Goal: Communication & Community: Share content

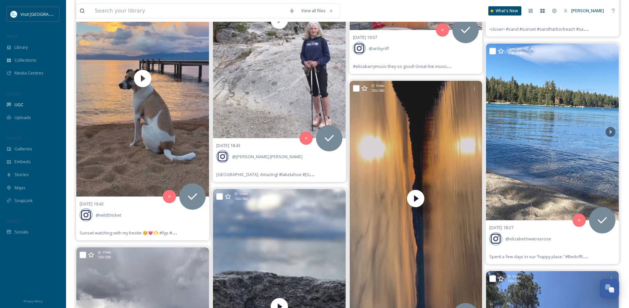
scroll to position [5111, 0]
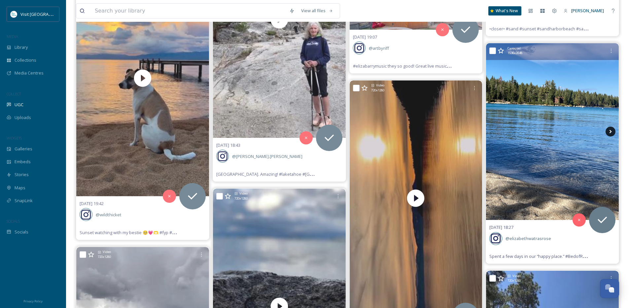
click at [607, 131] on icon at bounding box center [610, 132] width 10 height 10
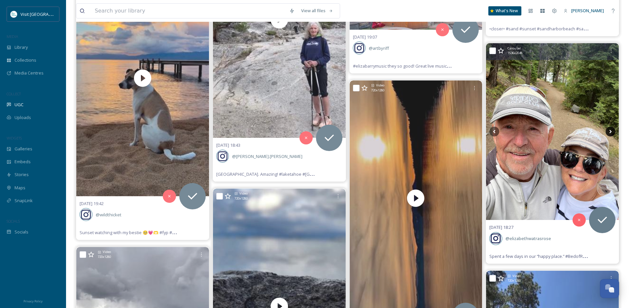
click at [607, 131] on icon at bounding box center [610, 132] width 10 height 10
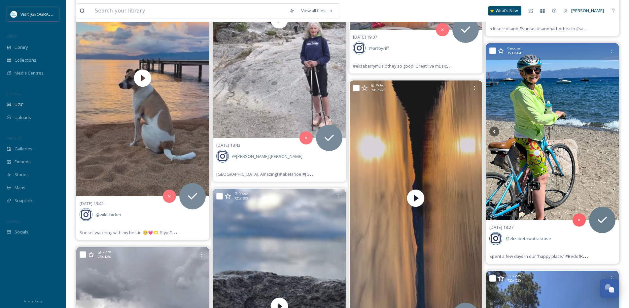
click at [607, 131] on icon at bounding box center [610, 132] width 10 height 10
click at [497, 129] on icon at bounding box center [494, 132] width 10 height 10
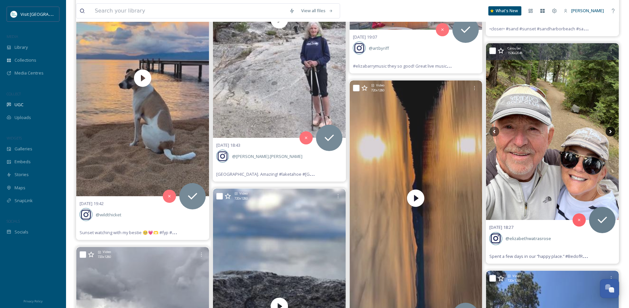
click at [608, 132] on icon at bounding box center [610, 132] width 10 height 10
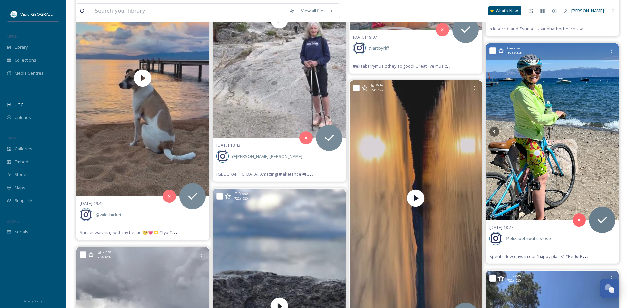
click at [608, 132] on icon at bounding box center [610, 132] width 10 height 10
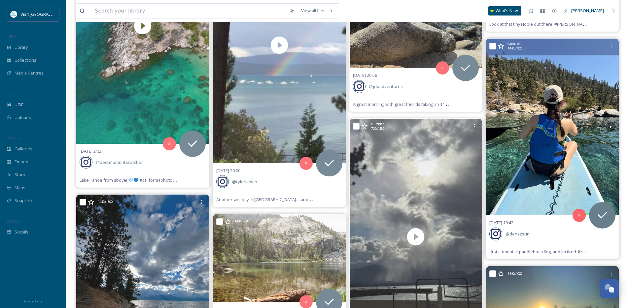
scroll to position [4636, 0]
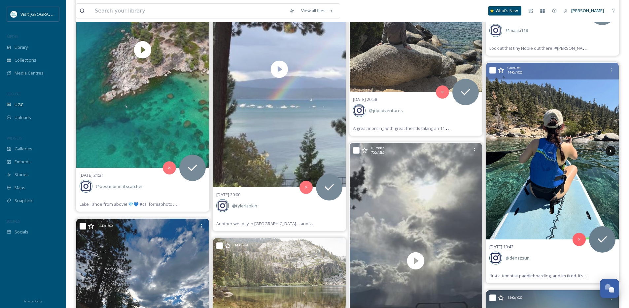
click at [613, 153] on icon at bounding box center [610, 151] width 10 height 10
click at [610, 151] on icon at bounding box center [610, 151] width 2 height 4
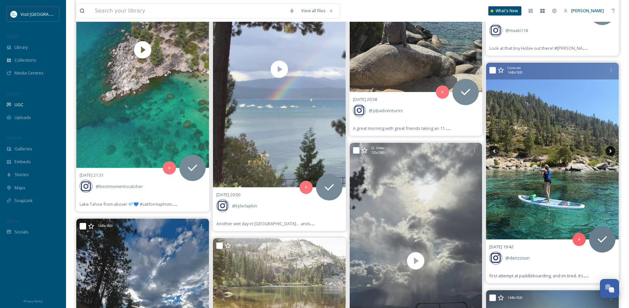
click at [610, 151] on icon at bounding box center [610, 151] width 2 height 4
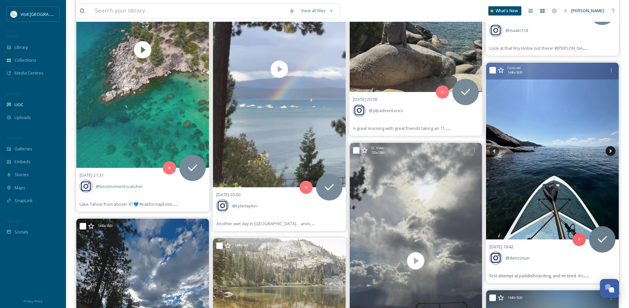
click at [610, 151] on icon at bounding box center [610, 151] width 2 height 4
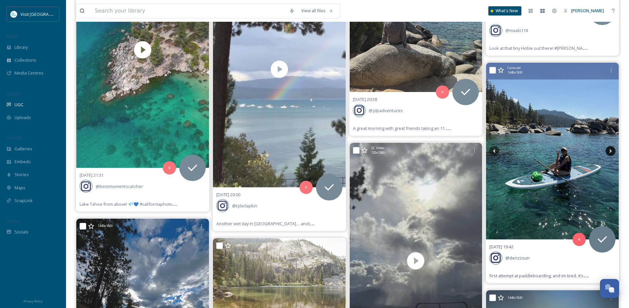
click at [610, 151] on icon at bounding box center [610, 151] width 2 height 4
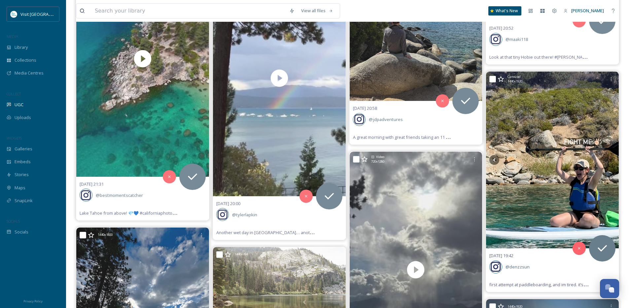
scroll to position [4558, 0]
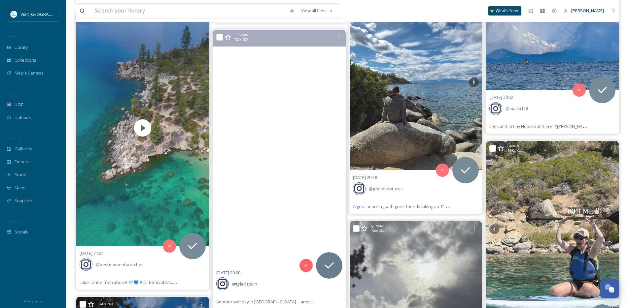
click at [265, 165] on video "Another wet day in Tahoe… another colorful afternoon. September 10th, 2025\a\a#…" at bounding box center [279, 148] width 133 height 236
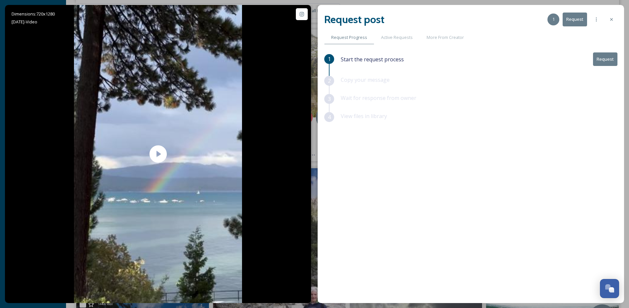
drag, startPoint x: 610, startPoint y: 20, endPoint x: 594, endPoint y: 38, distance: 24.6
click at [610, 20] on icon at bounding box center [610, 19] width 5 height 5
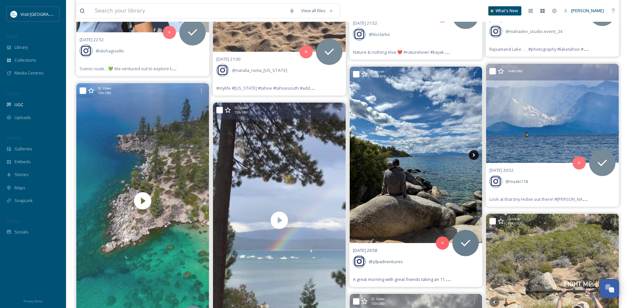
scroll to position [4477, 0]
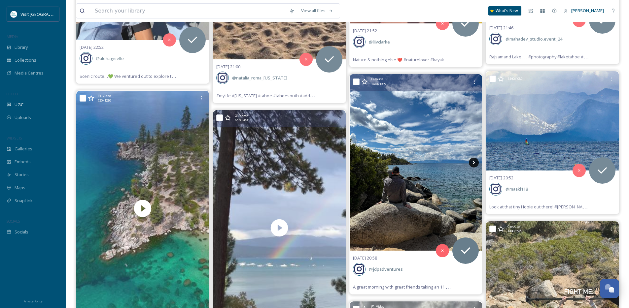
click at [474, 162] on icon at bounding box center [474, 163] width 2 height 4
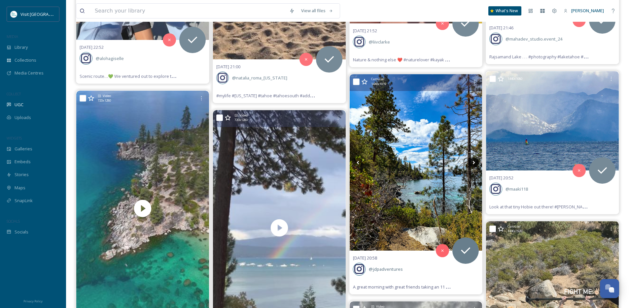
click at [474, 162] on icon at bounding box center [474, 163] width 2 height 4
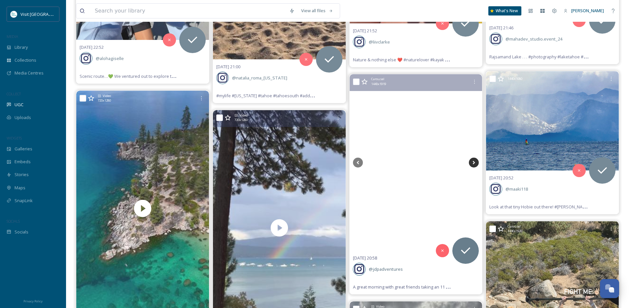
click at [474, 162] on icon at bounding box center [474, 163] width 2 height 4
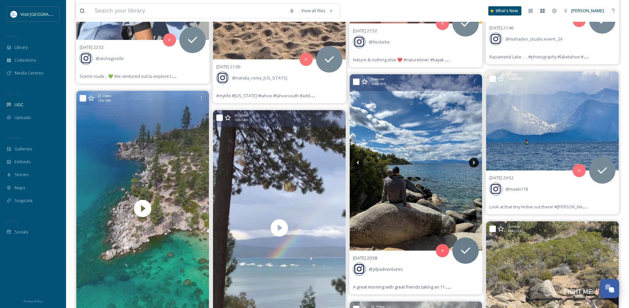
click at [474, 162] on icon at bounding box center [474, 163] width 2 height 4
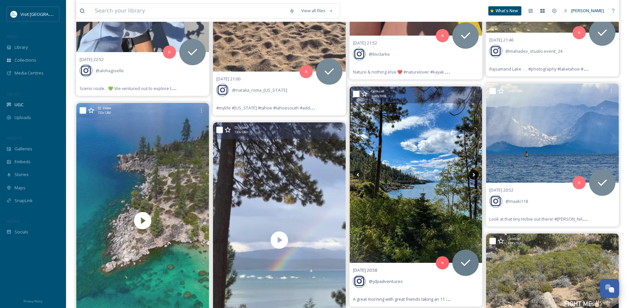
scroll to position [4464, 0]
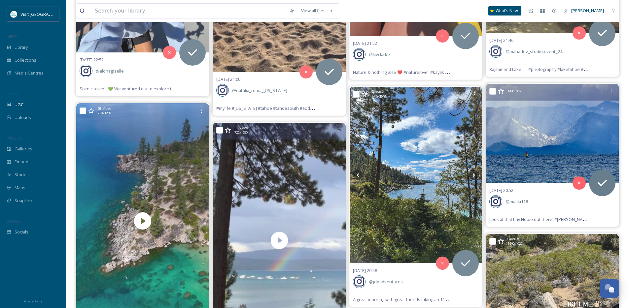
click at [551, 142] on img at bounding box center [552, 133] width 133 height 99
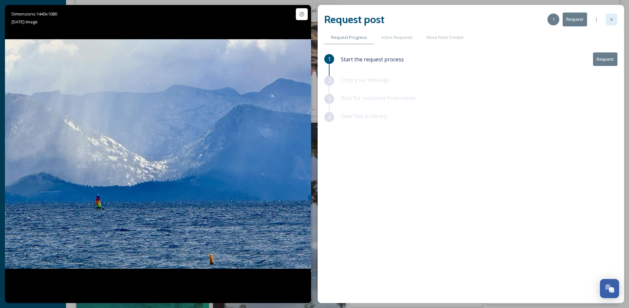
click at [609, 14] on div "Request post 1 Request" at bounding box center [470, 20] width 293 height 16
click at [609, 20] on icon at bounding box center [610, 19] width 5 height 5
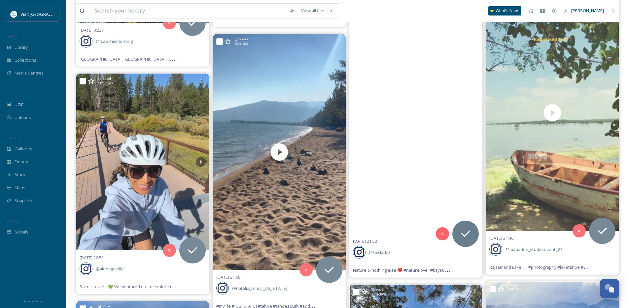
scroll to position [4267, 0]
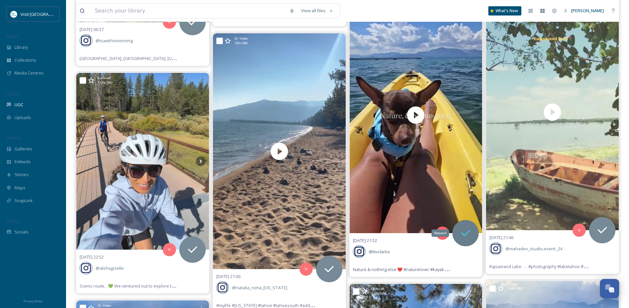
click at [462, 232] on icon at bounding box center [465, 233] width 13 height 13
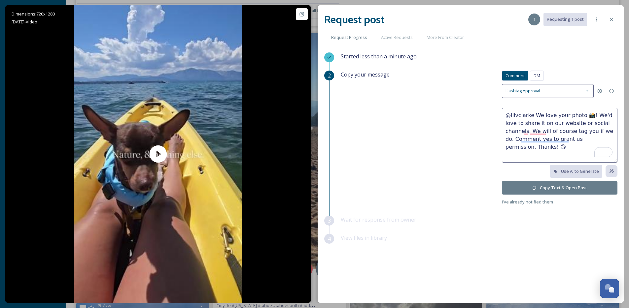
drag, startPoint x: 587, startPoint y: 115, endPoint x: 534, endPoint y: 115, distance: 52.8
click at [534, 115] on textarea "@liivclarke We love your photo 📸! We'd love to share it on our website or socia…" at bounding box center [559, 135] width 115 height 55
click at [573, 125] on textarea "@liivclarke Such a sweet lil vid - your pup is so cute!! We'd love to share it …" at bounding box center [559, 135] width 115 height 55
click at [606, 131] on textarea "@liivclarke Such a sweet lil vid - your pup is so cute!! We'd love to share thi…" at bounding box center [559, 135] width 115 height 55
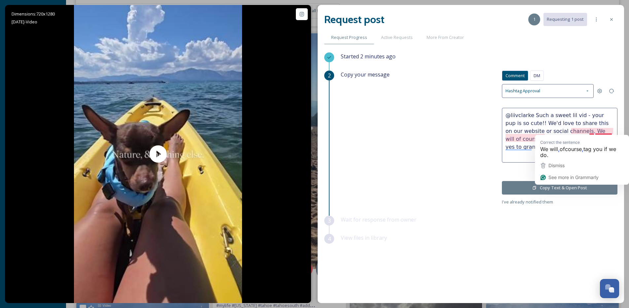
click at [606, 131] on textarea "@liivclarke Such a sweet lil vid - your pup is so cute!! We'd love to share thi…" at bounding box center [559, 135] width 115 height 55
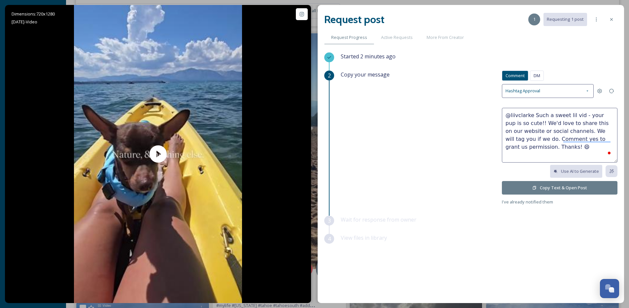
type textarea "@liivclarke Such a sweet lil vid - your pup is so cute!! We'd love to share thi…"
click at [552, 189] on button "Copy Text & Open Post" at bounding box center [559, 188] width 115 height 14
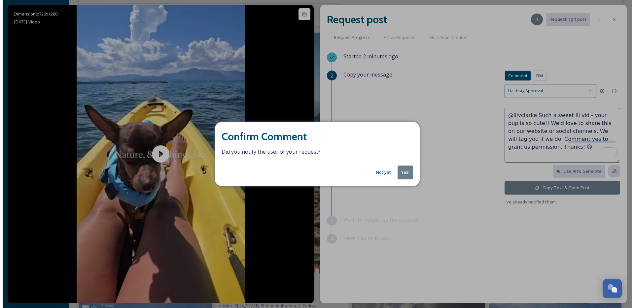
scroll to position [4266, 0]
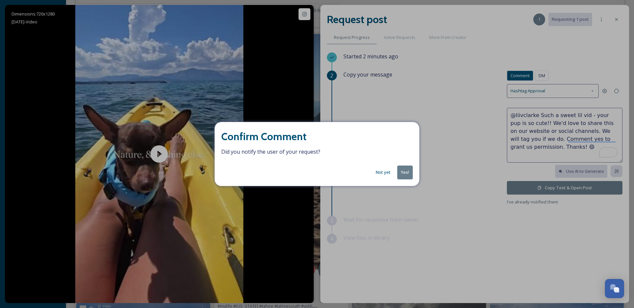
click at [409, 172] on button "Yes!" at bounding box center [405, 173] width 16 height 14
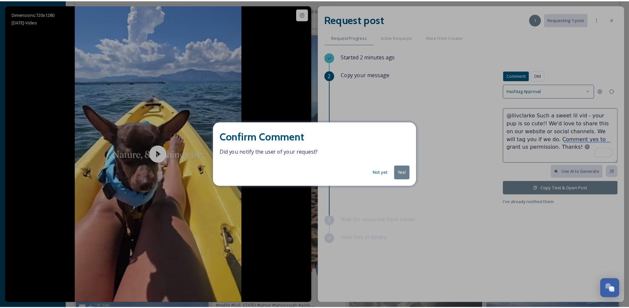
scroll to position [4267, 0]
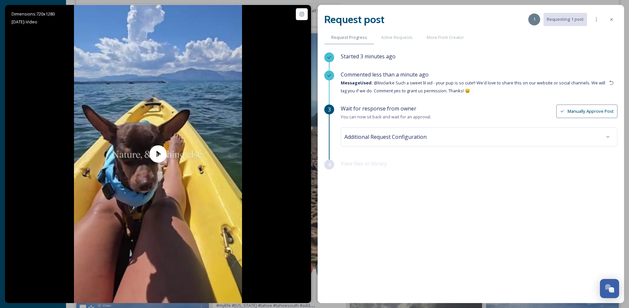
click at [610, 19] on icon at bounding box center [610, 19] width 5 height 5
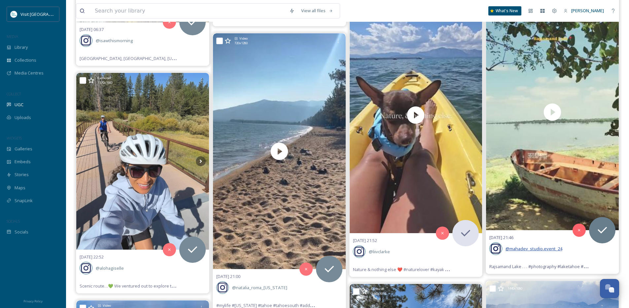
scroll to position [4266, 0]
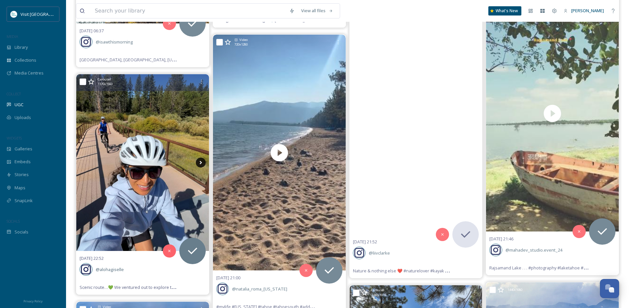
click at [196, 160] on icon at bounding box center [201, 163] width 10 height 10
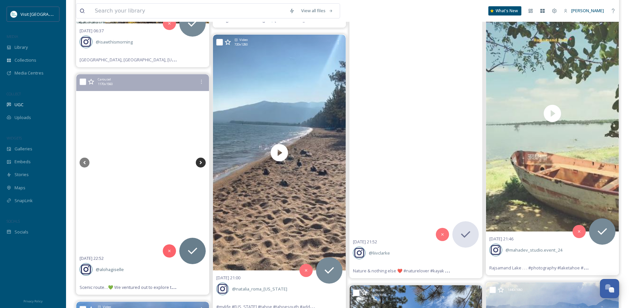
click at [201, 162] on icon at bounding box center [200, 163] width 2 height 4
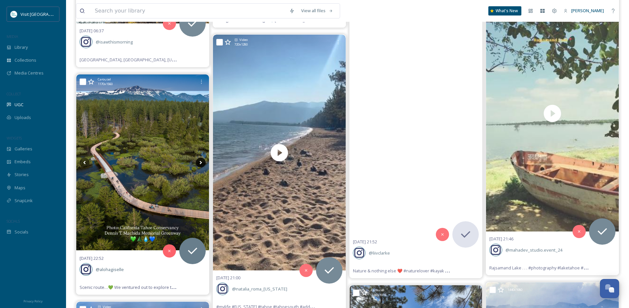
click at [201, 162] on icon at bounding box center [200, 163] width 2 height 4
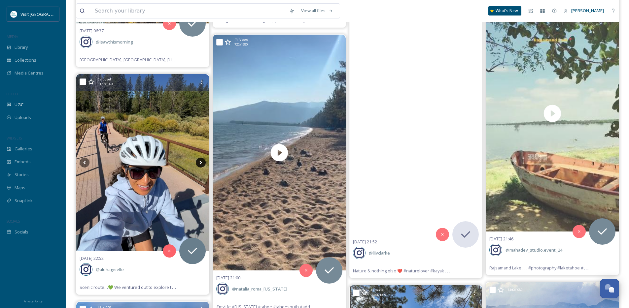
click at [201, 162] on icon at bounding box center [200, 163] width 2 height 4
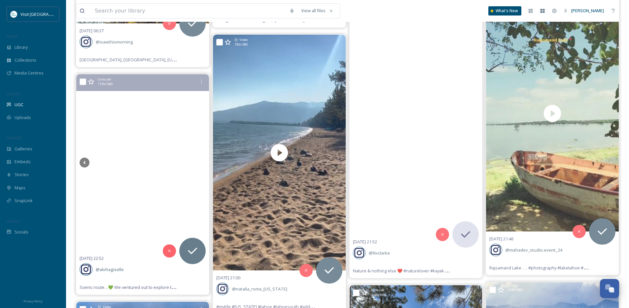
click at [201, 162] on icon at bounding box center [200, 163] width 2 height 4
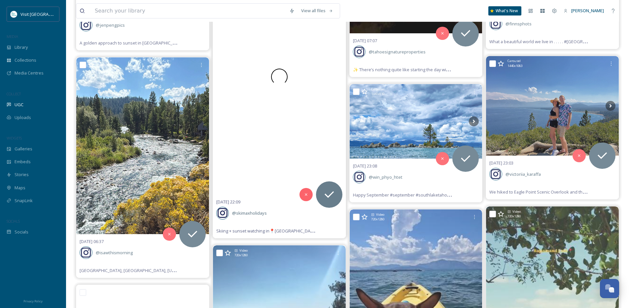
scroll to position [4047, 0]
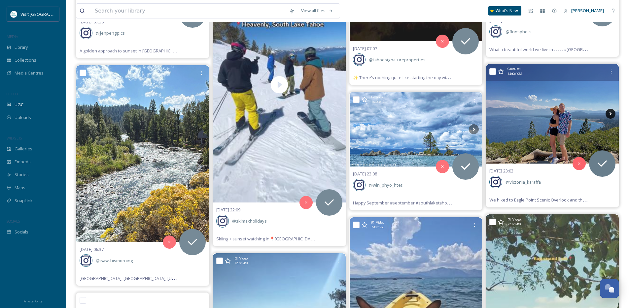
click at [609, 112] on icon at bounding box center [610, 114] width 10 height 10
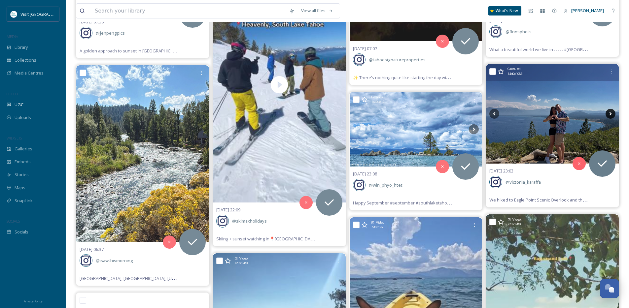
click at [609, 112] on icon at bounding box center [610, 114] width 10 height 10
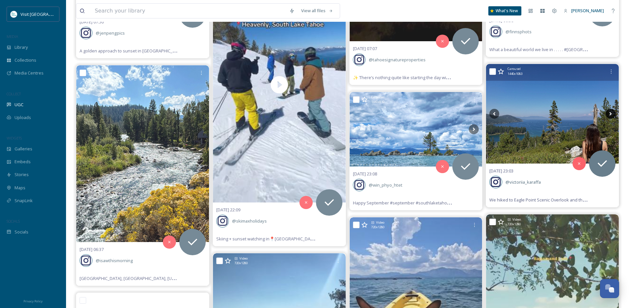
click at [609, 112] on icon at bounding box center [610, 114] width 10 height 10
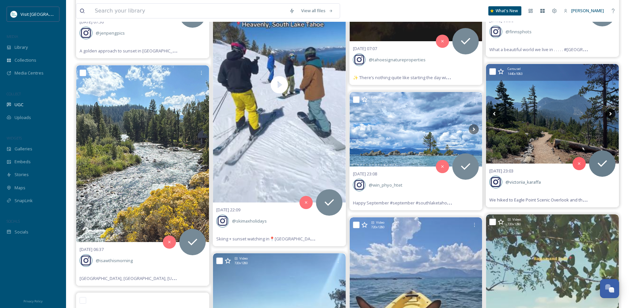
click at [609, 112] on icon at bounding box center [610, 114] width 10 height 10
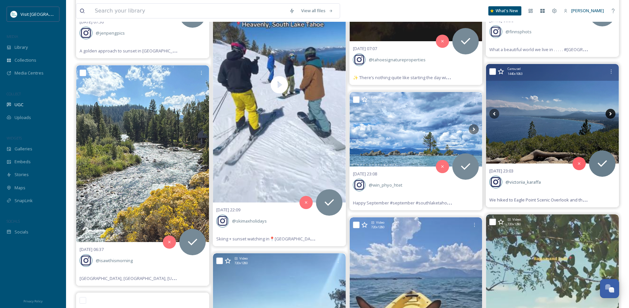
click at [609, 112] on icon at bounding box center [610, 114] width 10 height 10
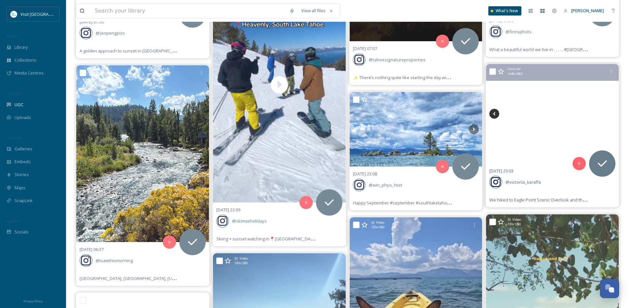
click at [493, 114] on icon at bounding box center [494, 114] width 10 height 10
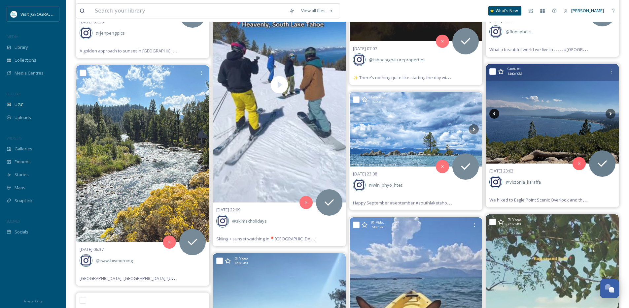
click at [493, 114] on icon at bounding box center [494, 114] width 10 height 10
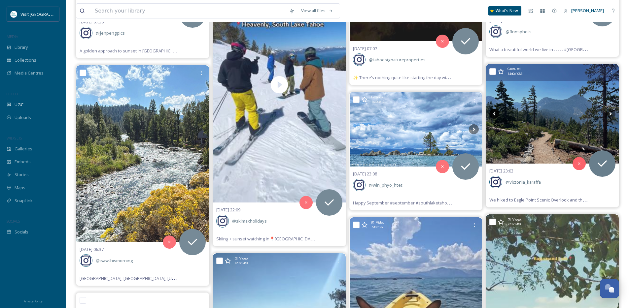
click at [493, 114] on icon at bounding box center [494, 114] width 10 height 10
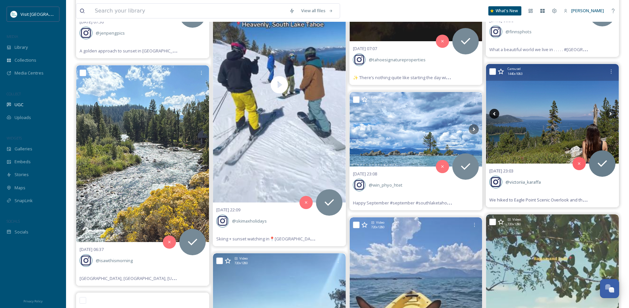
click at [493, 114] on icon at bounding box center [494, 114] width 10 height 10
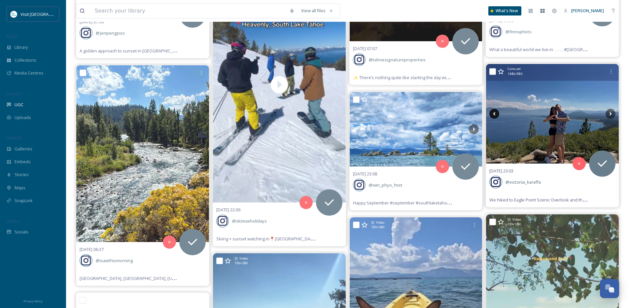
click at [493, 114] on icon at bounding box center [494, 114] width 10 height 10
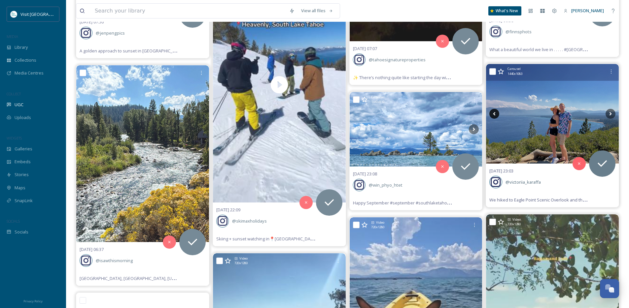
click at [493, 114] on icon at bounding box center [494, 114] width 10 height 10
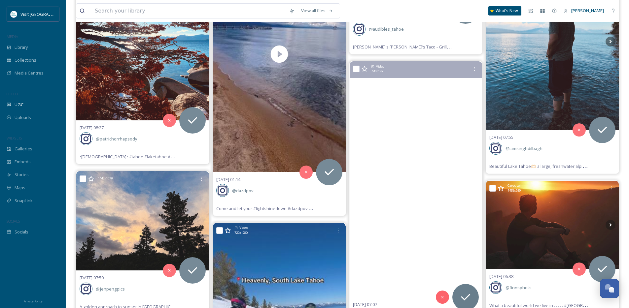
scroll to position [3683, 0]
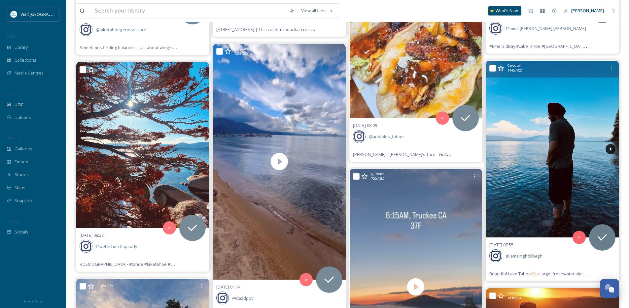
click at [607, 149] on icon at bounding box center [610, 149] width 10 height 10
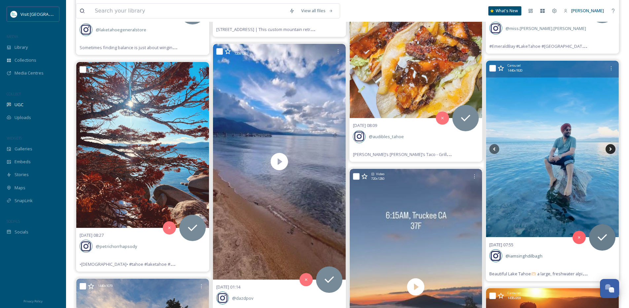
click at [607, 149] on icon at bounding box center [610, 149] width 10 height 10
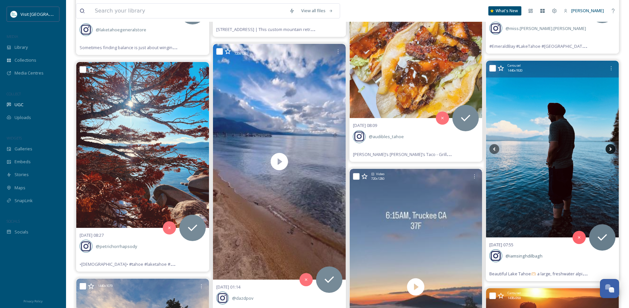
click at [607, 149] on icon at bounding box center [610, 149] width 10 height 10
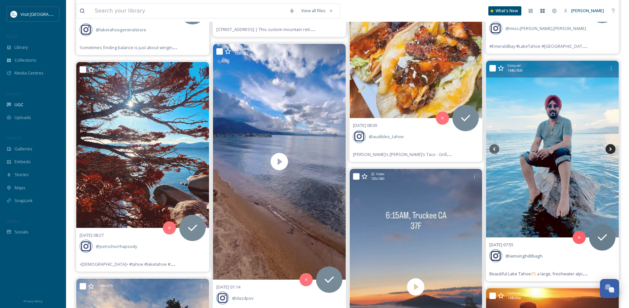
click at [607, 149] on icon at bounding box center [610, 149] width 10 height 10
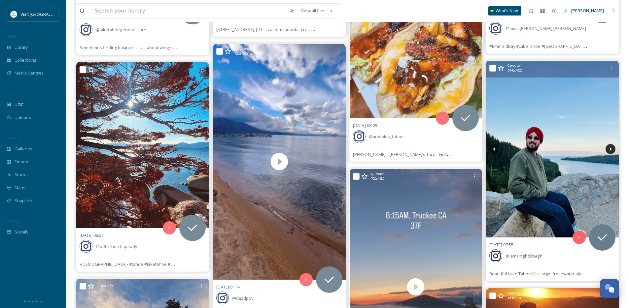
click at [607, 149] on icon at bounding box center [610, 149] width 10 height 10
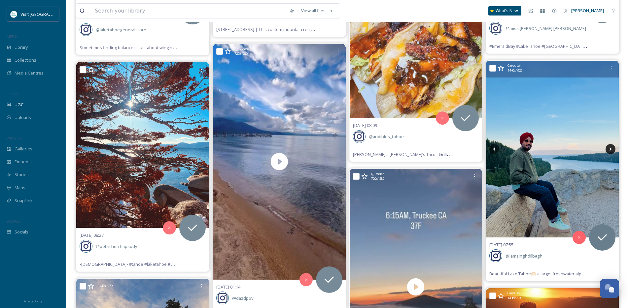
click at [607, 149] on icon at bounding box center [610, 149] width 10 height 10
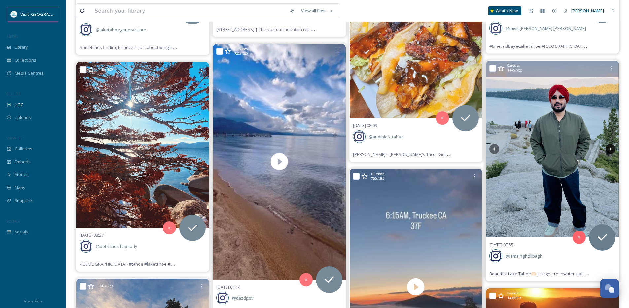
click at [607, 149] on icon at bounding box center [610, 149] width 10 height 10
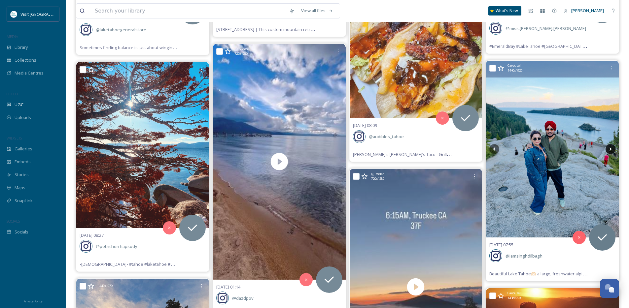
click at [609, 149] on icon at bounding box center [610, 149] width 10 height 10
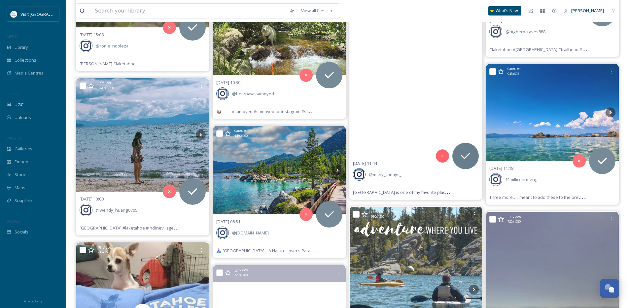
scroll to position [2958, 0]
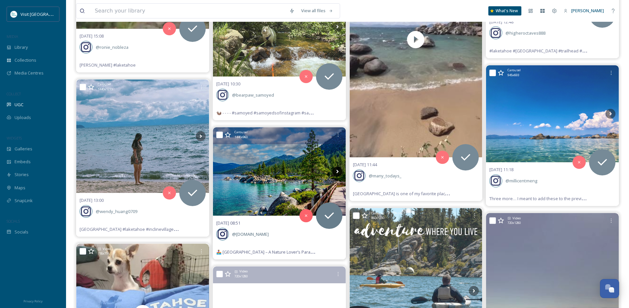
click at [339, 172] on icon at bounding box center [337, 172] width 10 height 10
click at [335, 172] on icon at bounding box center [337, 172] width 10 height 10
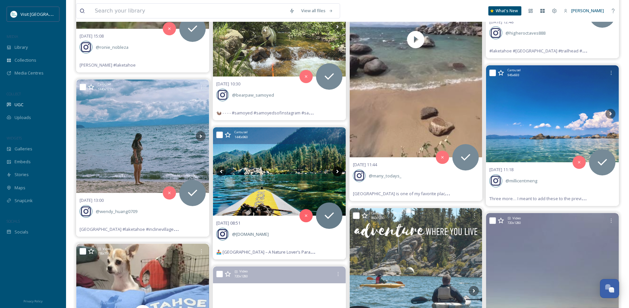
click at [335, 172] on icon at bounding box center [337, 172] width 10 height 10
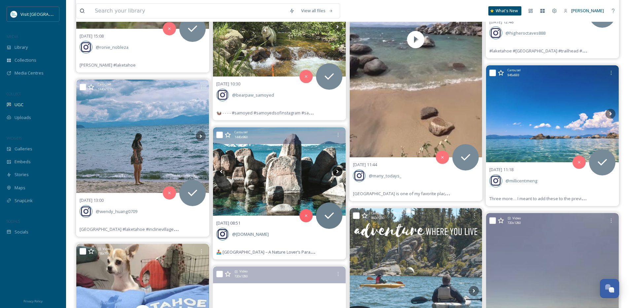
click at [335, 172] on icon at bounding box center [337, 172] width 10 height 10
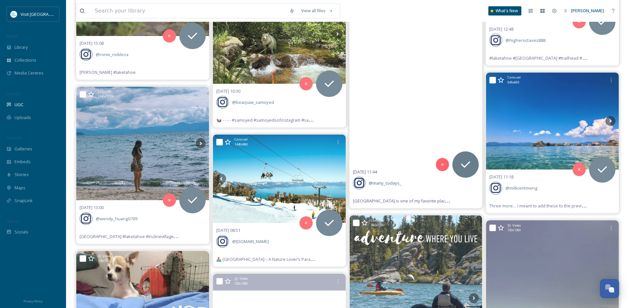
scroll to position [2950, 0]
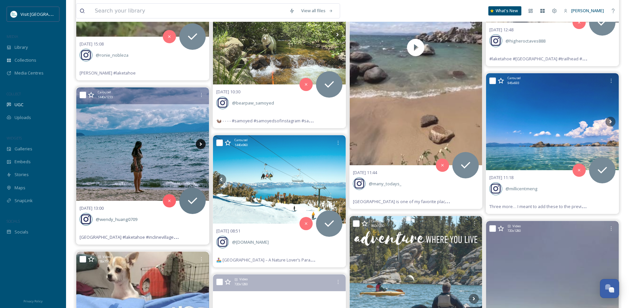
click at [199, 143] on icon at bounding box center [201, 144] width 10 height 10
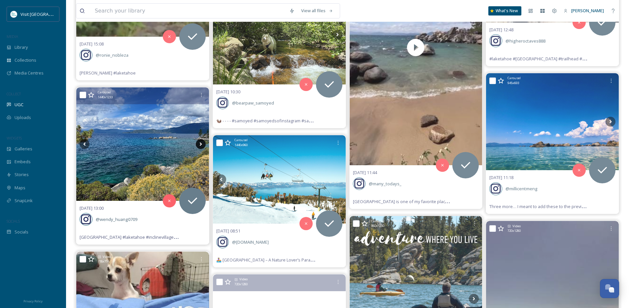
click at [199, 144] on icon at bounding box center [201, 144] width 10 height 10
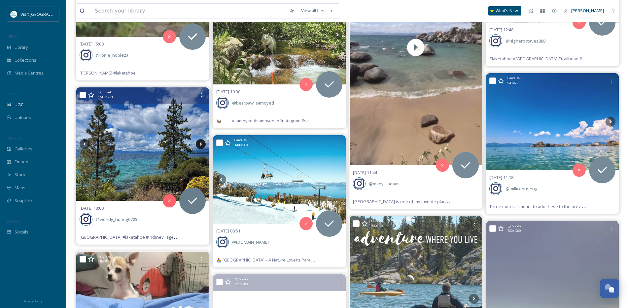
click at [199, 144] on icon at bounding box center [201, 144] width 10 height 10
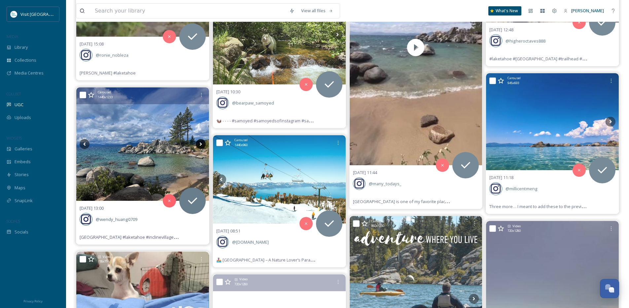
click at [199, 144] on icon at bounding box center [201, 144] width 10 height 10
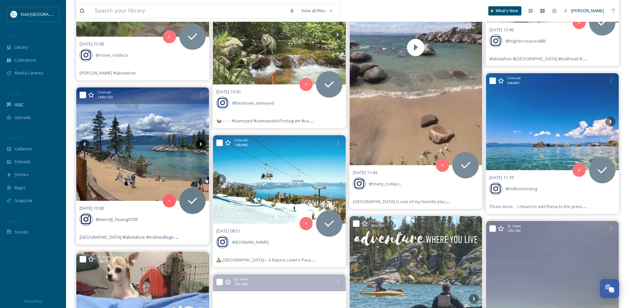
click at [199, 144] on icon at bounding box center [201, 144] width 10 height 10
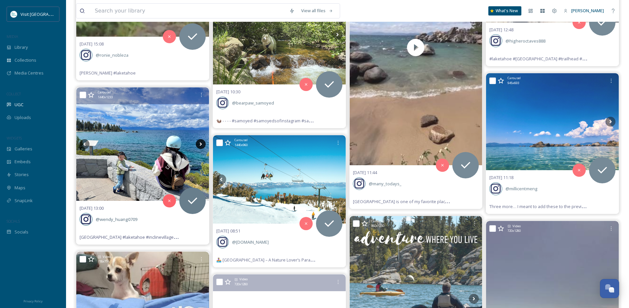
click at [199, 144] on icon at bounding box center [201, 144] width 10 height 10
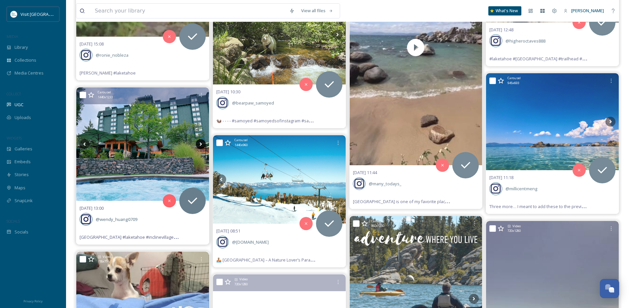
click at [199, 144] on icon at bounding box center [201, 144] width 10 height 10
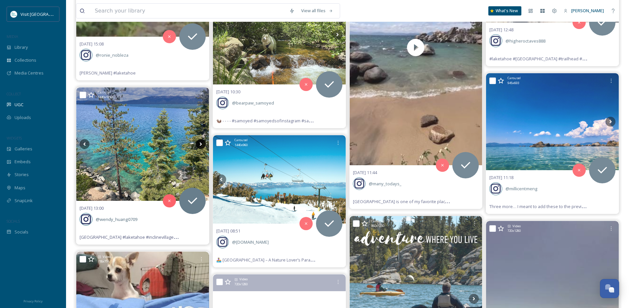
click at [199, 144] on icon at bounding box center [201, 144] width 10 height 10
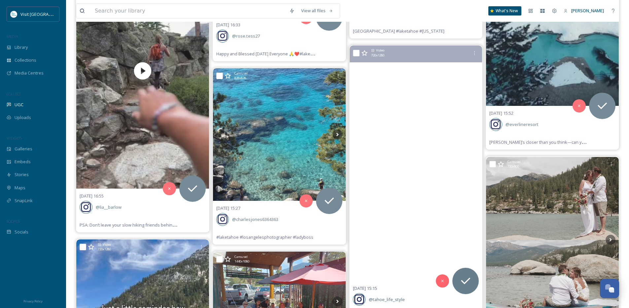
scroll to position [2221, 0]
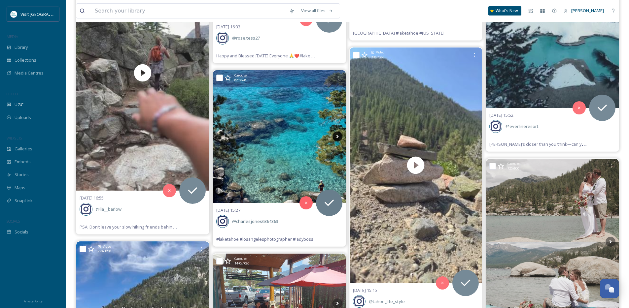
click at [337, 134] on icon at bounding box center [337, 137] width 10 height 10
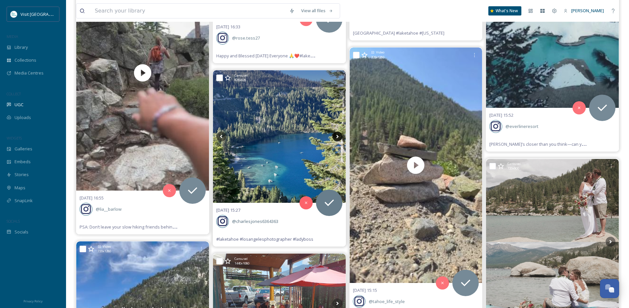
click at [337, 134] on icon at bounding box center [337, 137] width 10 height 10
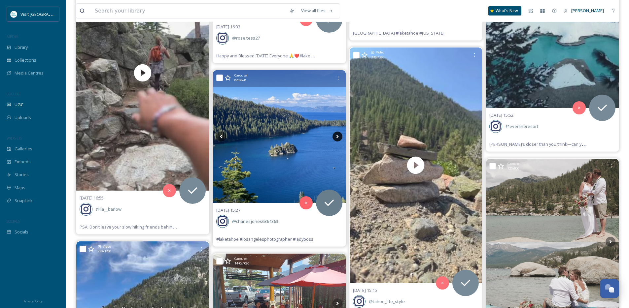
click at [336, 134] on icon at bounding box center [337, 137] width 10 height 10
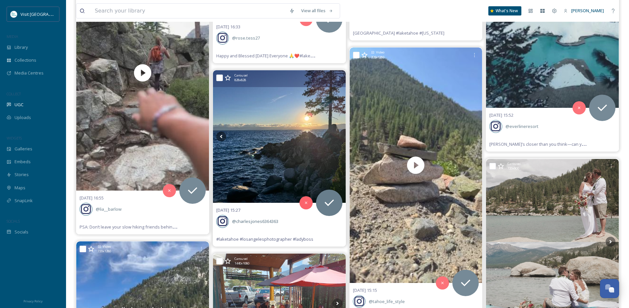
click at [336, 134] on icon at bounding box center [337, 137] width 10 height 10
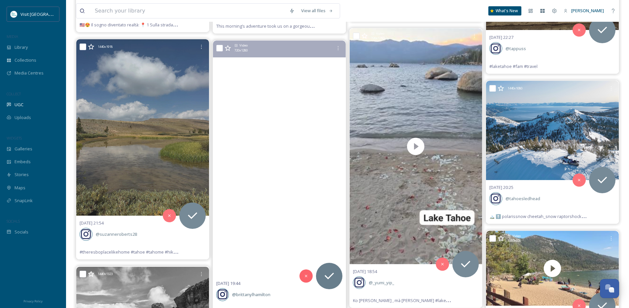
scroll to position [1737, 0]
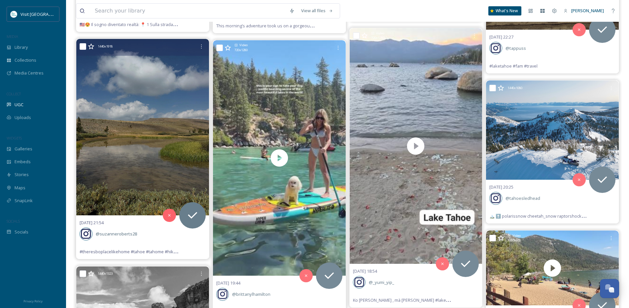
click at [156, 142] on img at bounding box center [142, 127] width 133 height 177
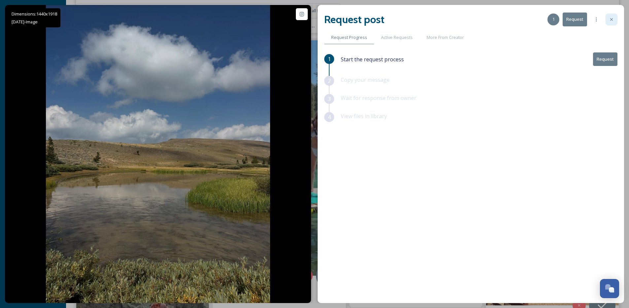
click at [609, 22] on div at bounding box center [611, 20] width 12 height 12
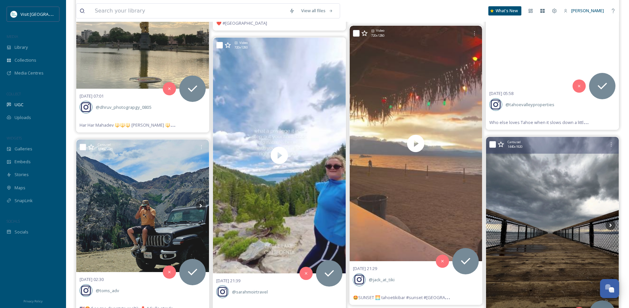
scroll to position [1453, 0]
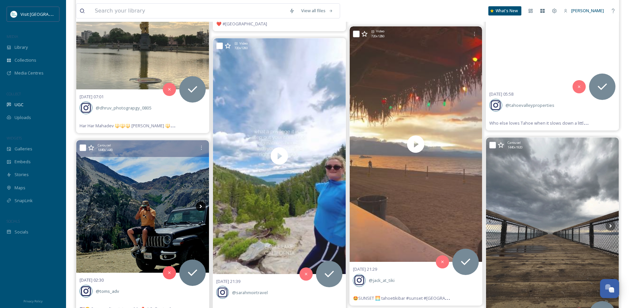
click at [200, 208] on icon at bounding box center [200, 207] width 2 height 4
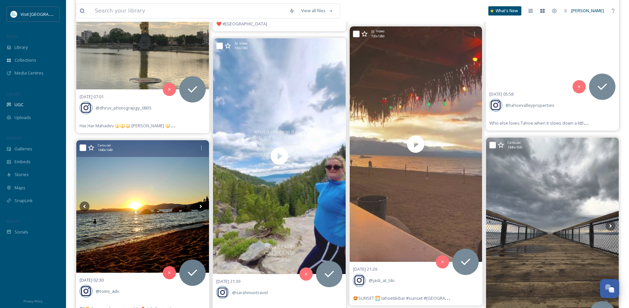
click at [200, 208] on icon at bounding box center [200, 207] width 2 height 4
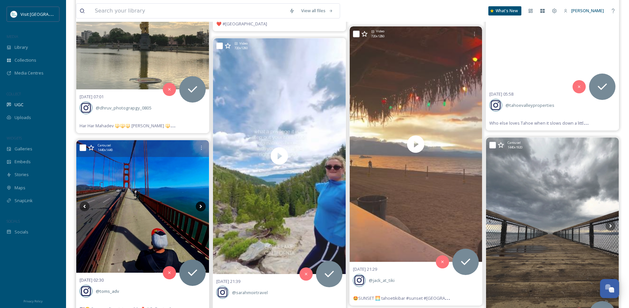
click at [200, 208] on icon at bounding box center [200, 207] width 2 height 4
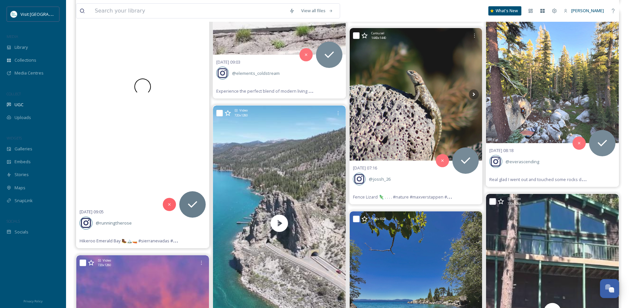
scroll to position [745, 0]
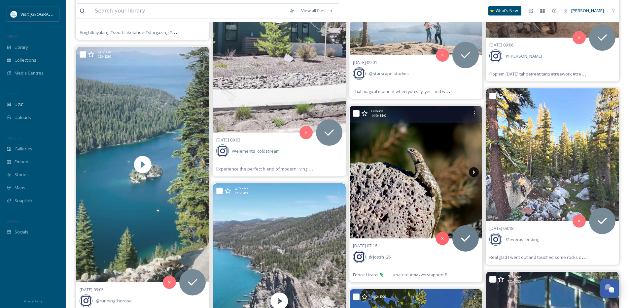
click at [474, 174] on icon at bounding box center [474, 172] width 10 height 10
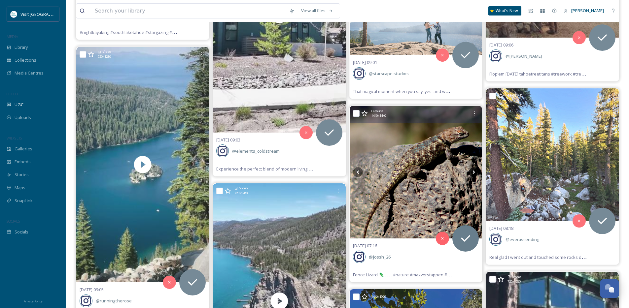
click at [474, 173] on icon at bounding box center [474, 172] width 10 height 10
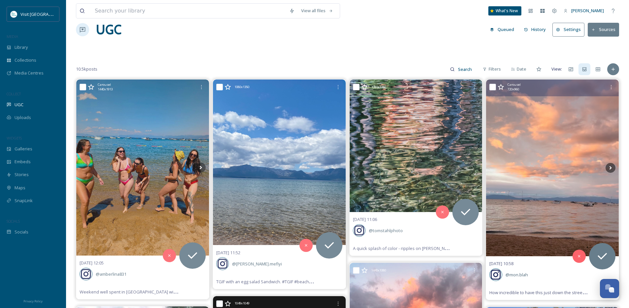
scroll to position [14, 0]
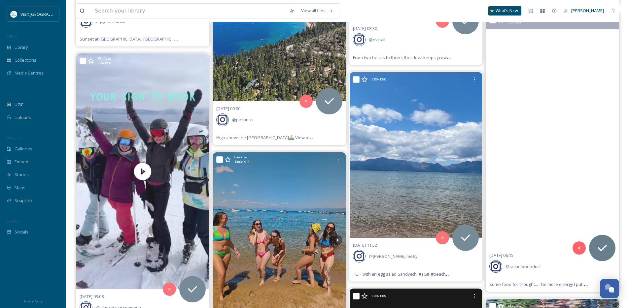
scroll to position [1840, 0]
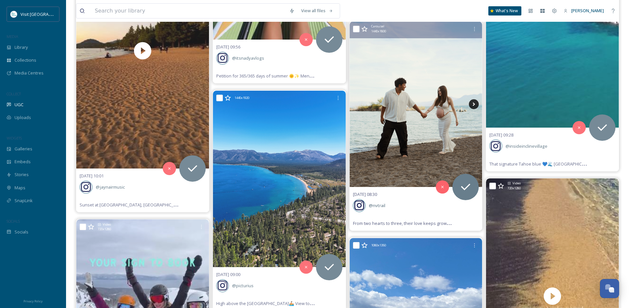
click at [476, 104] on icon at bounding box center [474, 104] width 10 height 10
click at [475, 104] on icon at bounding box center [474, 104] width 10 height 10
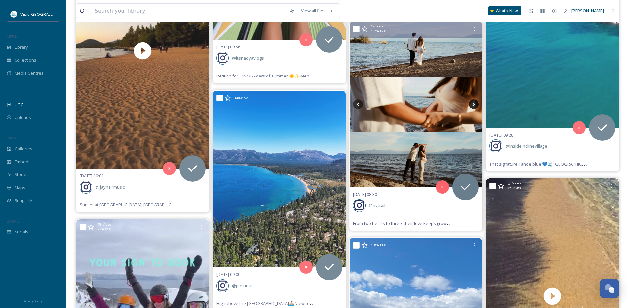
click at [475, 104] on icon at bounding box center [474, 104] width 10 height 10
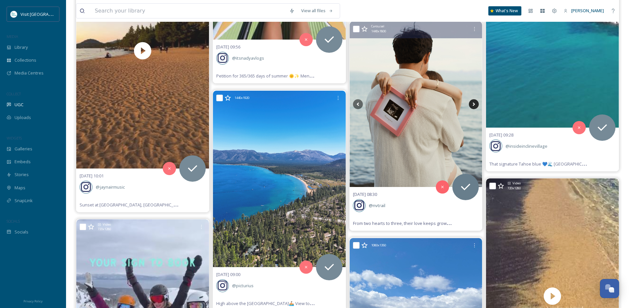
click at [475, 104] on icon at bounding box center [474, 104] width 10 height 10
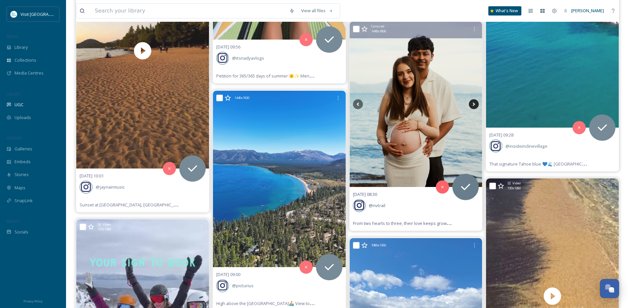
click at [475, 104] on icon at bounding box center [474, 104] width 10 height 10
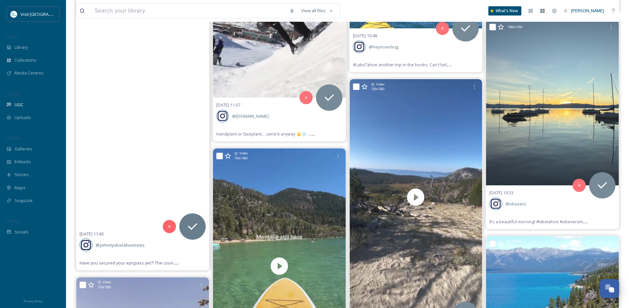
scroll to position [1495, 0]
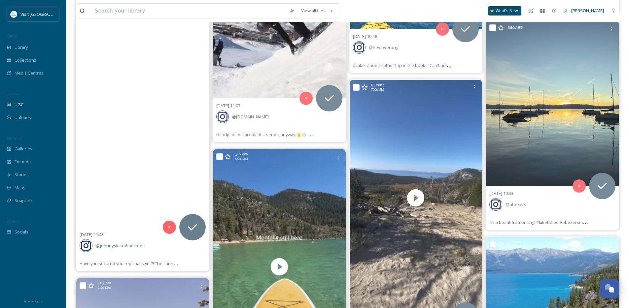
click at [130, 173] on video "Have you secured your epicpass yet?!\a\aThe countdown is officially on ⏰\a\a#ep…" at bounding box center [142, 109] width 133 height 236
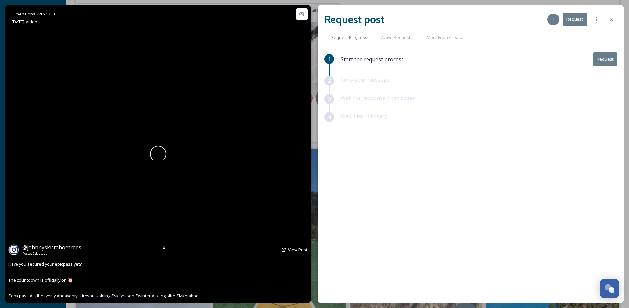
scroll to position [1208, 0]
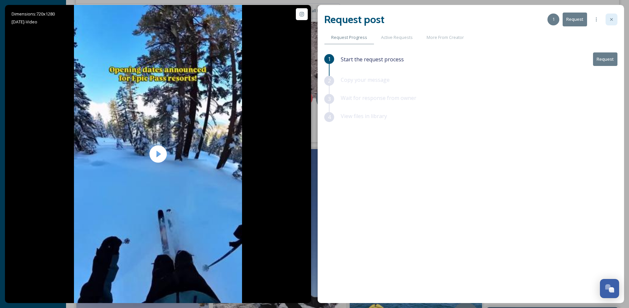
click at [613, 20] on icon at bounding box center [610, 19] width 5 height 5
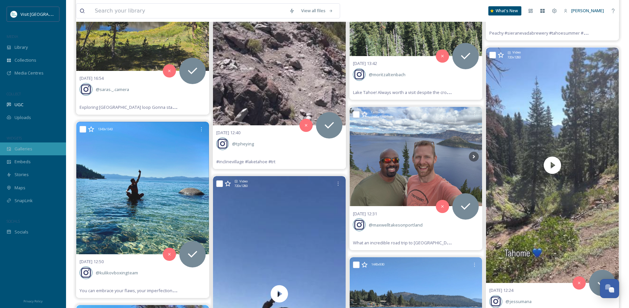
scroll to position [1181, 0]
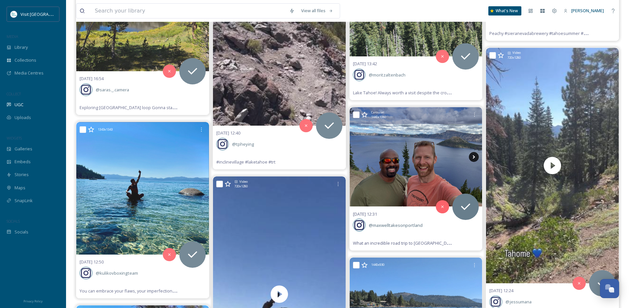
click at [473, 158] on icon at bounding box center [474, 157] width 2 height 4
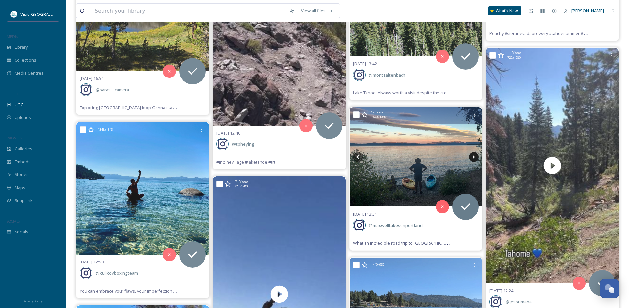
click at [473, 158] on icon at bounding box center [474, 157] width 2 height 4
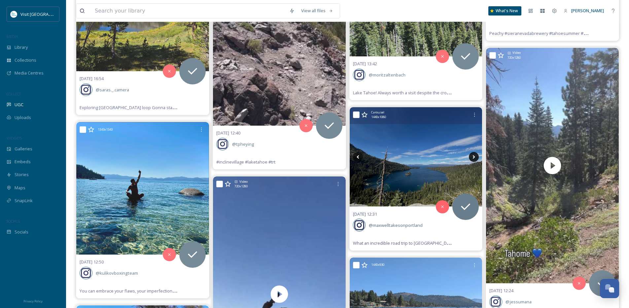
click at [473, 158] on icon at bounding box center [474, 157] width 2 height 4
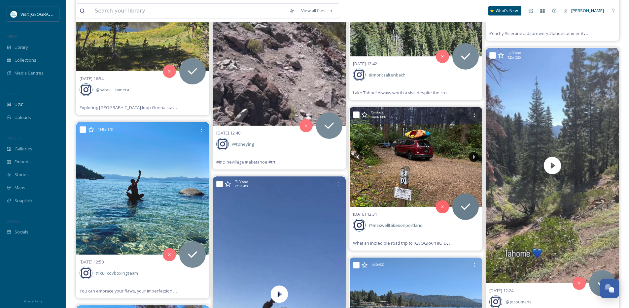
click at [473, 158] on icon at bounding box center [474, 157] width 2 height 4
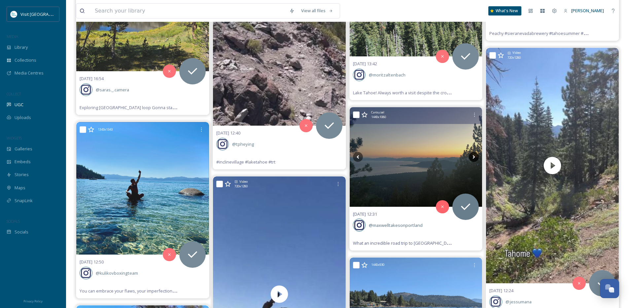
click at [473, 158] on icon at bounding box center [474, 157] width 2 height 4
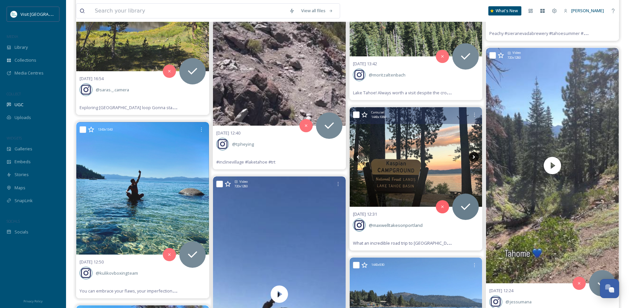
click at [474, 158] on icon at bounding box center [474, 157] width 10 height 10
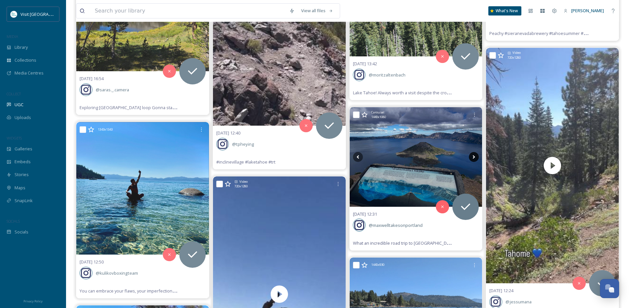
click at [474, 158] on icon at bounding box center [474, 157] width 10 height 10
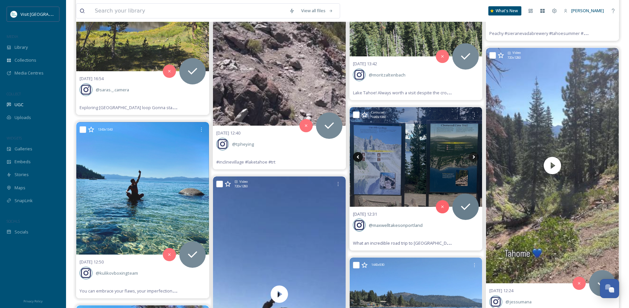
click at [356, 156] on icon at bounding box center [358, 157] width 10 height 10
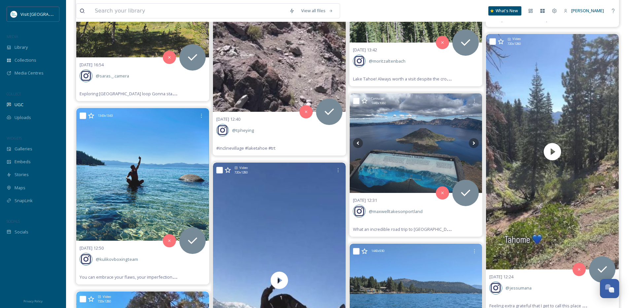
scroll to position [1199, 0]
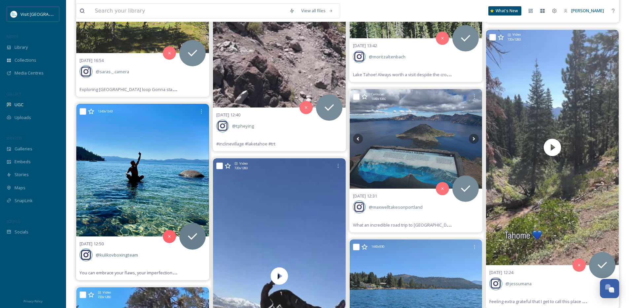
click at [130, 167] on img at bounding box center [142, 170] width 133 height 133
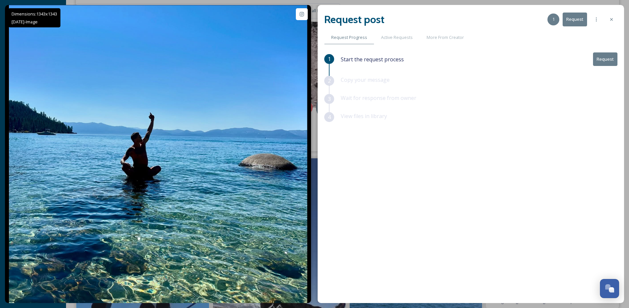
click at [611, 22] on icon at bounding box center [610, 19] width 5 height 5
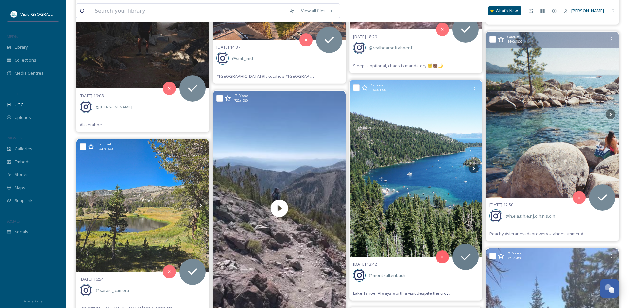
scroll to position [964, 0]
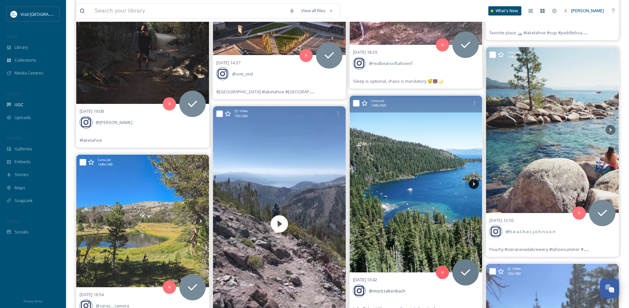
click at [476, 183] on icon at bounding box center [474, 184] width 10 height 10
click at [475, 183] on icon at bounding box center [474, 184] width 10 height 10
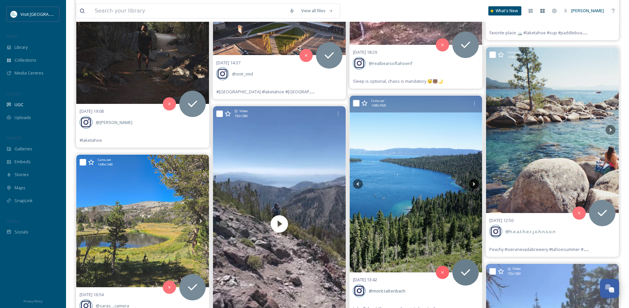
click at [475, 183] on icon at bounding box center [474, 184] width 10 height 10
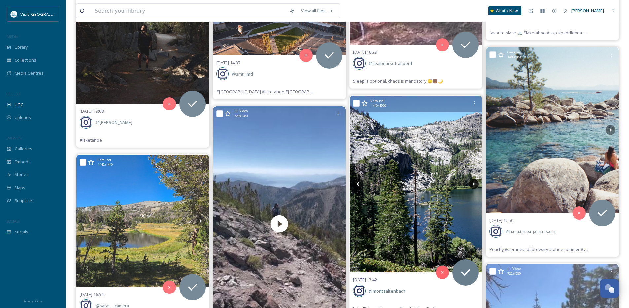
click at [475, 183] on icon at bounding box center [474, 184] width 10 height 10
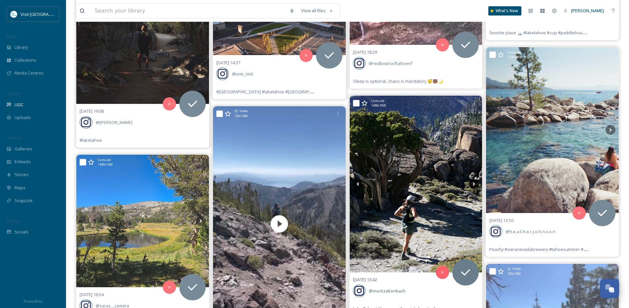
click at [475, 183] on icon at bounding box center [474, 184] width 10 height 10
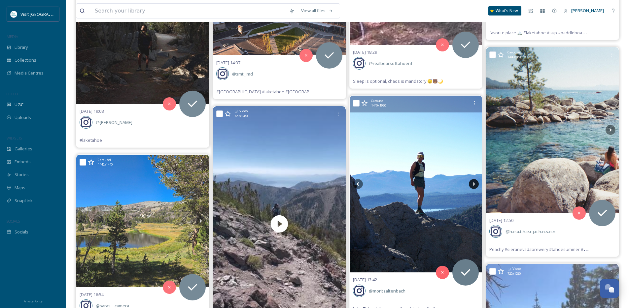
click at [475, 183] on icon at bounding box center [474, 184] width 10 height 10
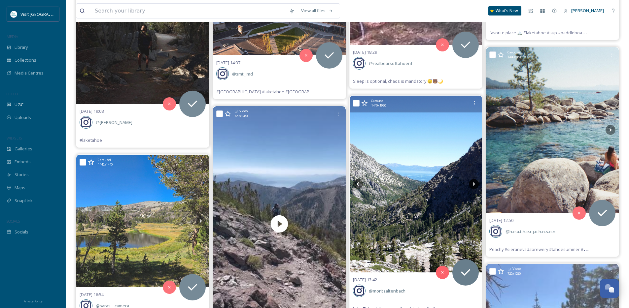
click at [475, 183] on icon at bounding box center [474, 184] width 10 height 10
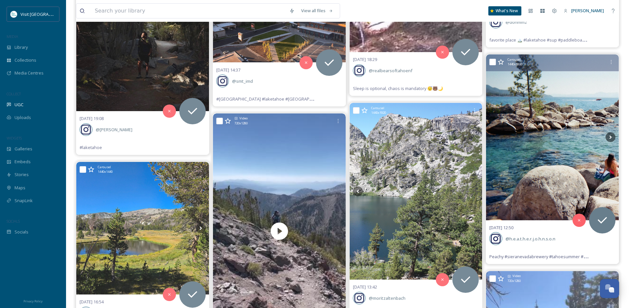
scroll to position [913, 0]
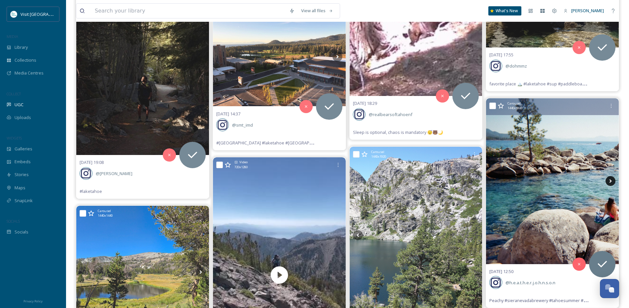
click at [607, 182] on icon at bounding box center [610, 181] width 10 height 10
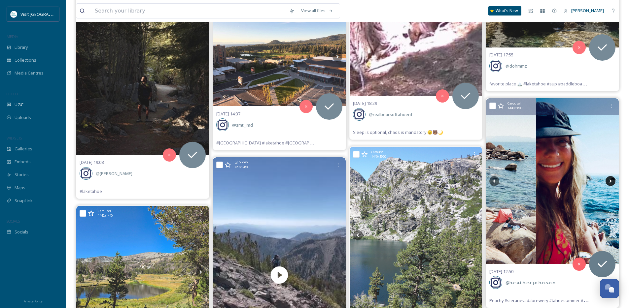
click at [607, 182] on icon at bounding box center [610, 181] width 10 height 10
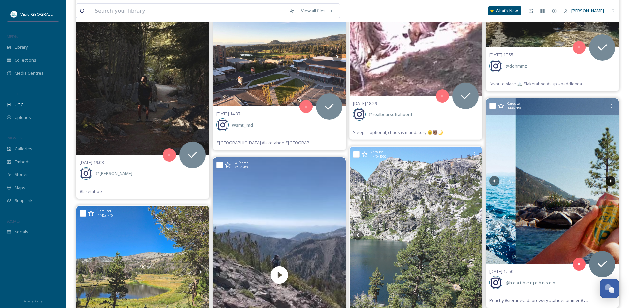
click at [607, 182] on icon at bounding box center [610, 181] width 10 height 10
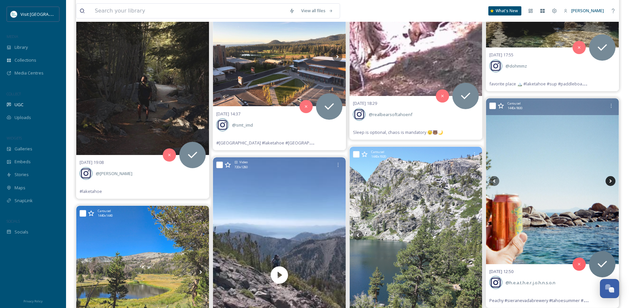
click at [607, 182] on icon at bounding box center [610, 181] width 10 height 10
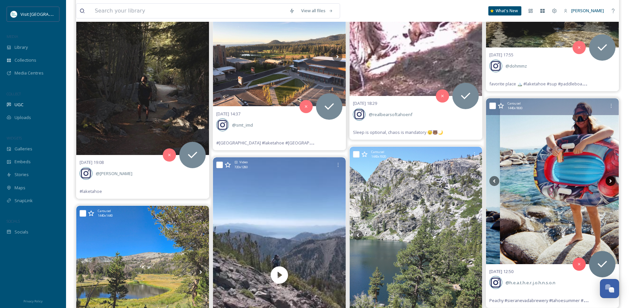
click at [607, 182] on icon at bounding box center [610, 181] width 10 height 10
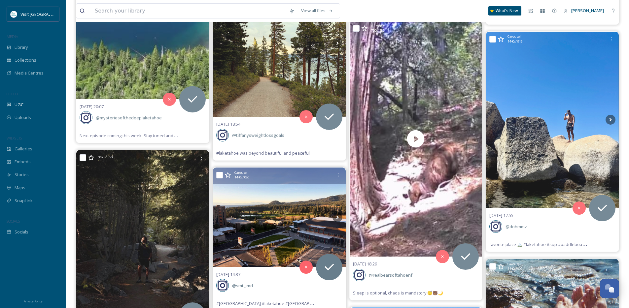
scroll to position [754, 0]
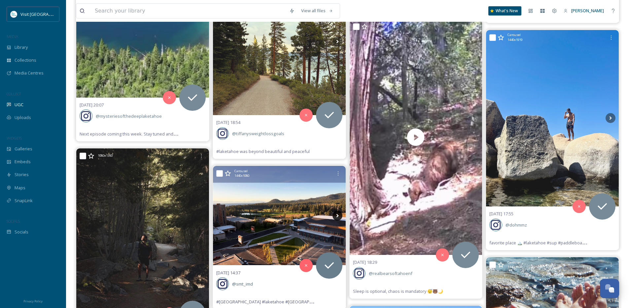
click at [337, 215] on icon at bounding box center [337, 216] width 2 height 4
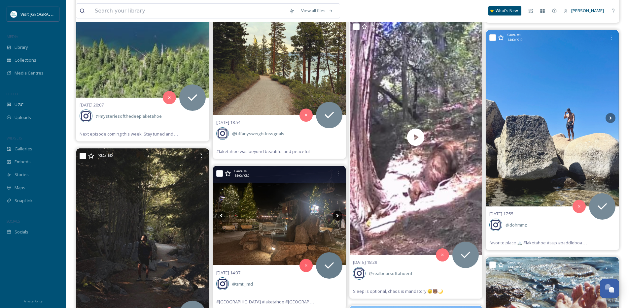
click at [337, 215] on icon at bounding box center [337, 216] width 2 height 4
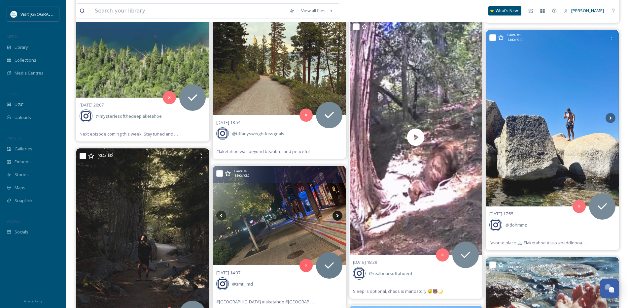
click at [337, 215] on icon at bounding box center [337, 216] width 2 height 4
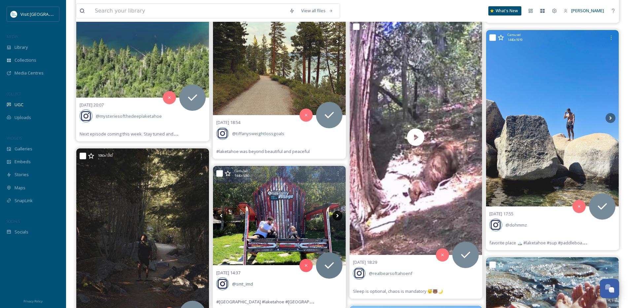
click at [337, 214] on icon at bounding box center [337, 216] width 2 height 4
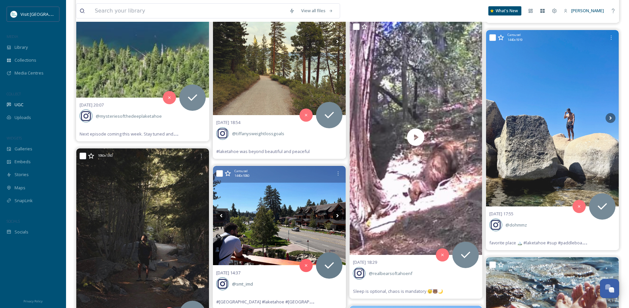
click at [337, 214] on icon at bounding box center [337, 216] width 2 height 4
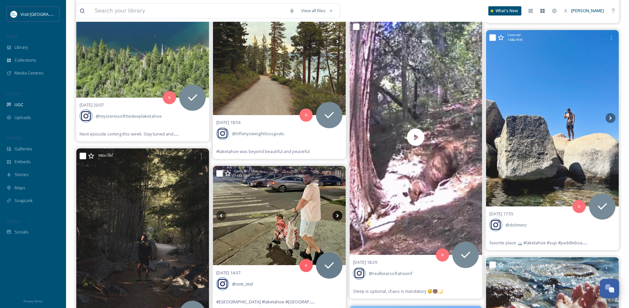
click at [337, 214] on icon at bounding box center [337, 216] width 2 height 4
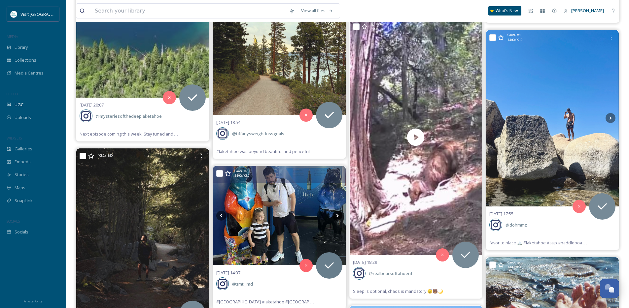
click at [336, 214] on icon at bounding box center [337, 216] width 10 height 10
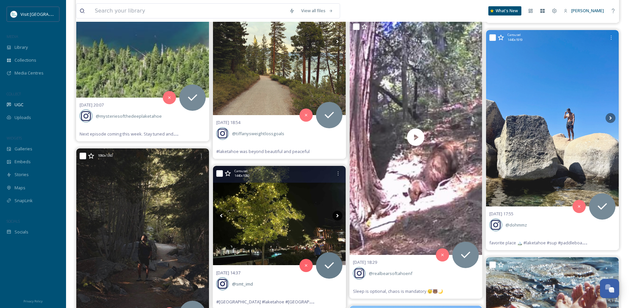
click at [336, 214] on icon at bounding box center [337, 216] width 10 height 10
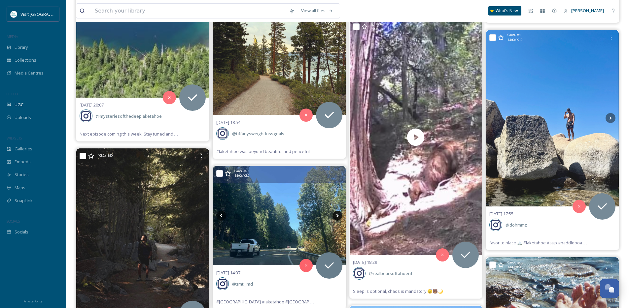
click at [336, 214] on icon at bounding box center [337, 216] width 10 height 10
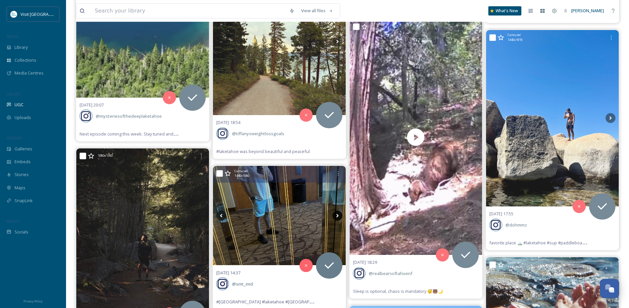
click at [336, 214] on icon at bounding box center [337, 216] width 10 height 10
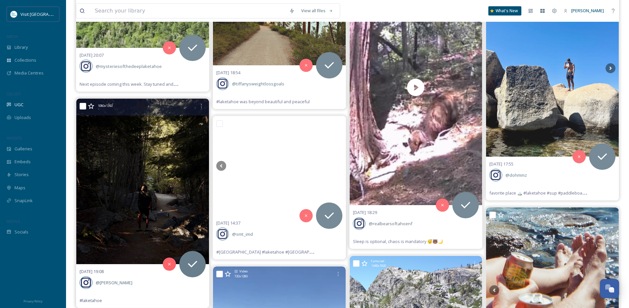
scroll to position [783, 0]
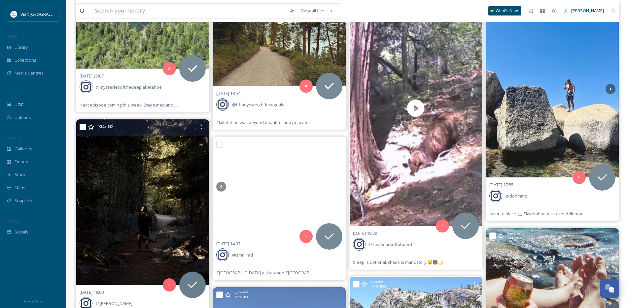
click at [167, 229] on img at bounding box center [142, 202] width 133 height 166
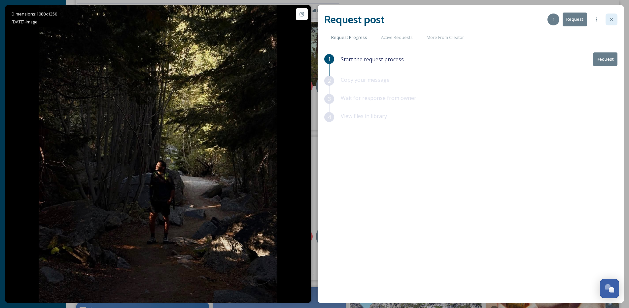
click at [611, 18] on icon at bounding box center [610, 19] width 5 height 5
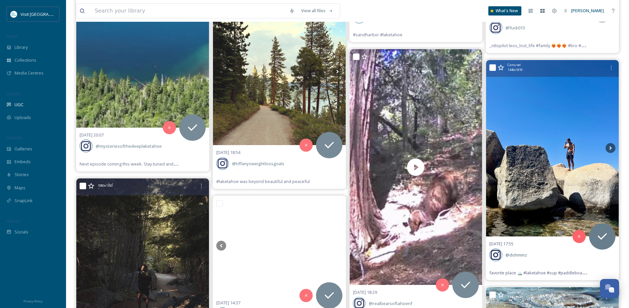
scroll to position [717, 0]
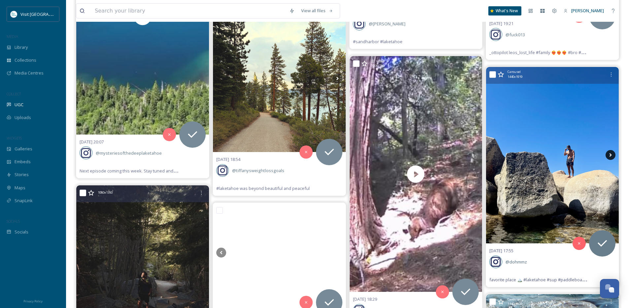
click at [612, 153] on icon at bounding box center [610, 155] width 10 height 10
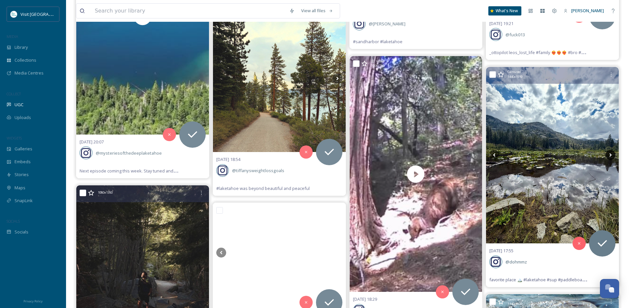
click at [609, 156] on icon at bounding box center [610, 155] width 10 height 10
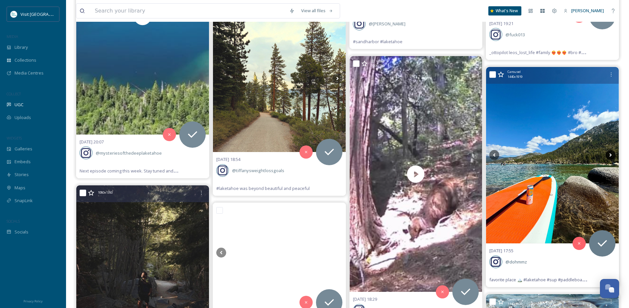
click at [609, 156] on icon at bounding box center [610, 155] width 10 height 10
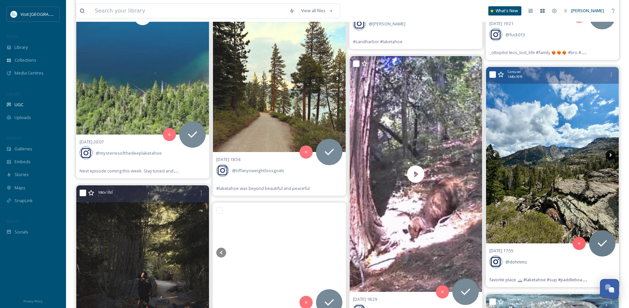
click at [609, 156] on icon at bounding box center [610, 155] width 10 height 10
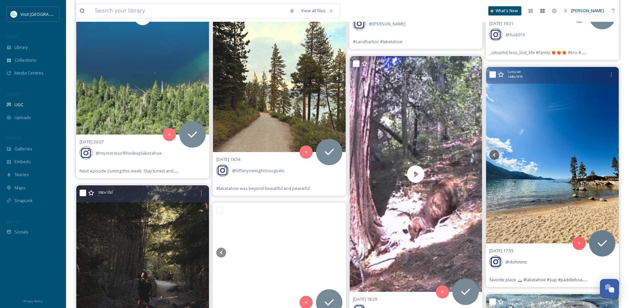
click at [609, 156] on icon at bounding box center [610, 155] width 10 height 10
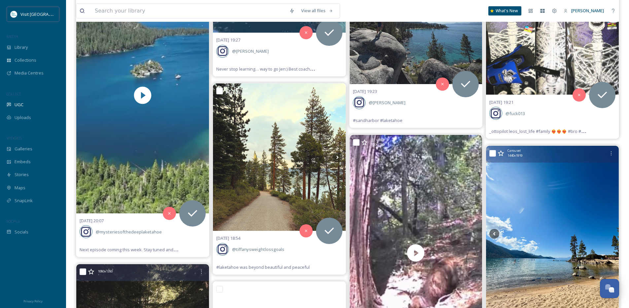
scroll to position [638, 0]
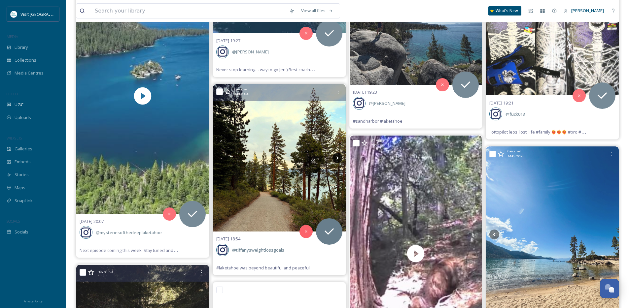
click at [335, 158] on icon at bounding box center [337, 158] width 10 height 10
click at [337, 158] on icon at bounding box center [337, 158] width 2 height 4
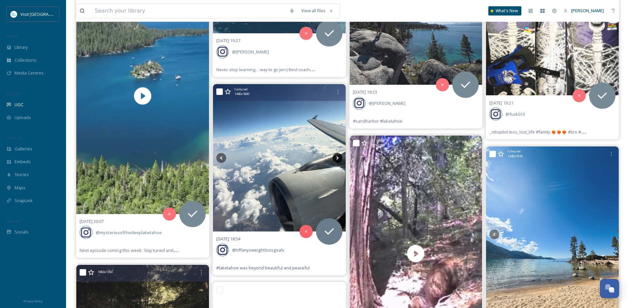
click at [337, 158] on icon at bounding box center [337, 158] width 2 height 4
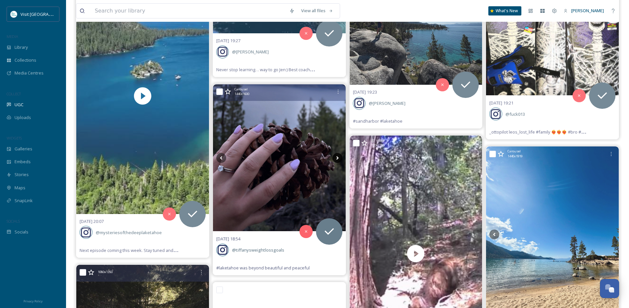
click at [337, 158] on icon at bounding box center [337, 158] width 2 height 4
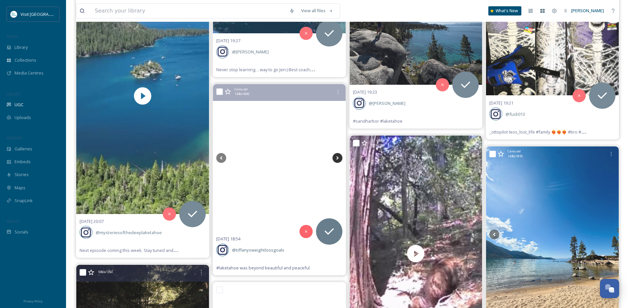
click at [337, 158] on icon at bounding box center [337, 158] width 2 height 4
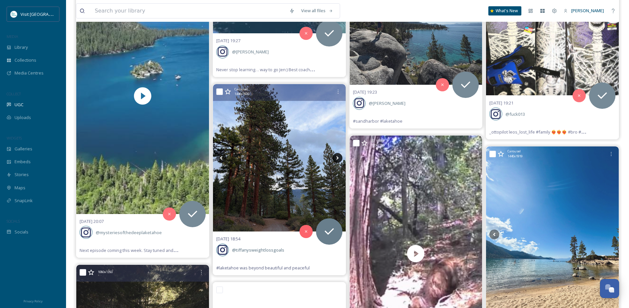
click at [332, 157] on icon at bounding box center [337, 158] width 10 height 10
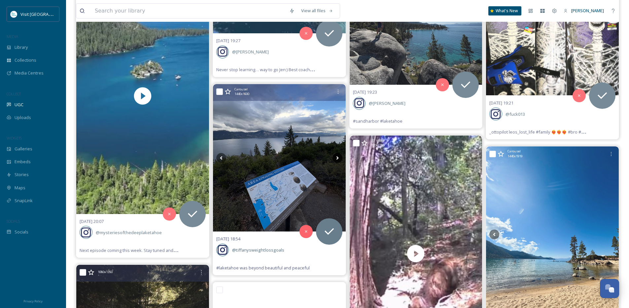
click at [338, 157] on icon at bounding box center [337, 158] width 10 height 10
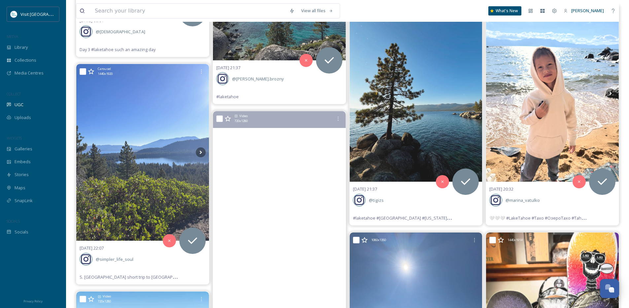
scroll to position [323, 0]
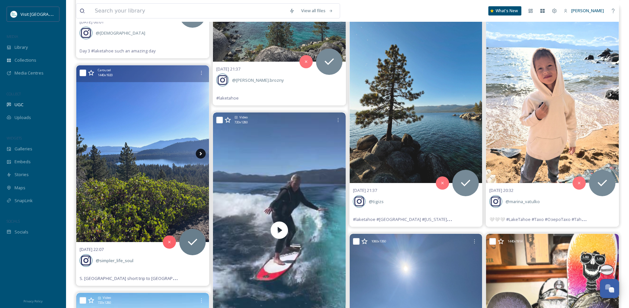
click at [199, 152] on icon at bounding box center [201, 154] width 10 height 10
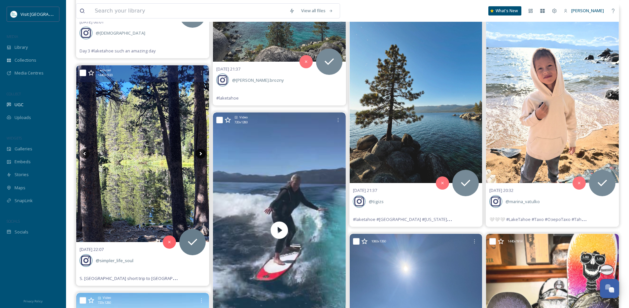
click at [199, 152] on icon at bounding box center [201, 154] width 10 height 10
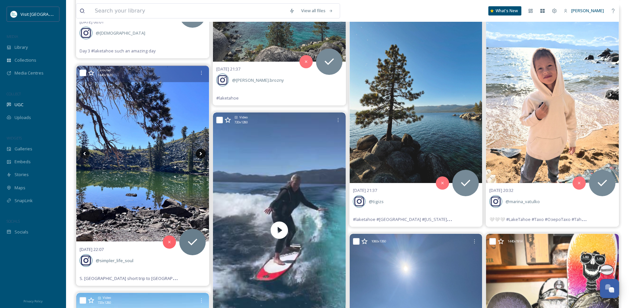
click at [199, 152] on icon at bounding box center [201, 154] width 10 height 10
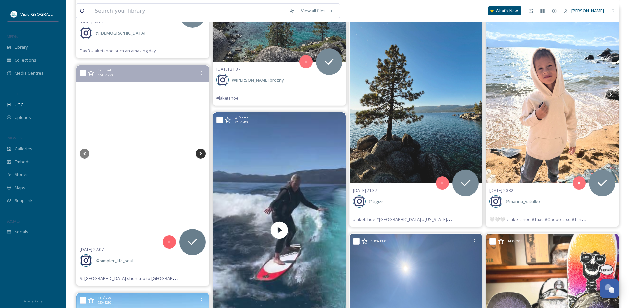
click at [199, 152] on icon at bounding box center [201, 154] width 10 height 10
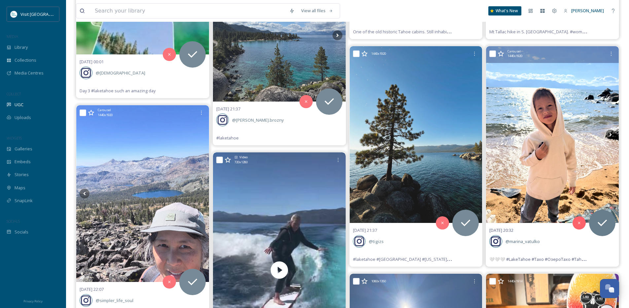
scroll to position [266, 0]
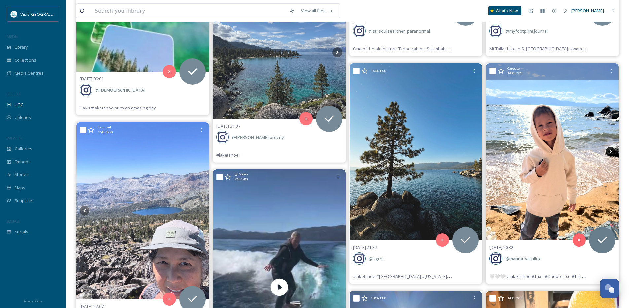
click at [610, 151] on icon at bounding box center [610, 152] width 2 height 4
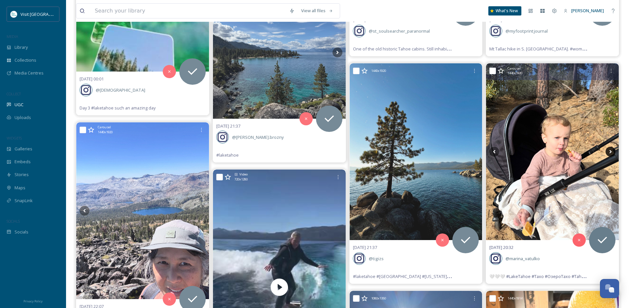
click at [610, 151] on icon at bounding box center [610, 152] width 2 height 4
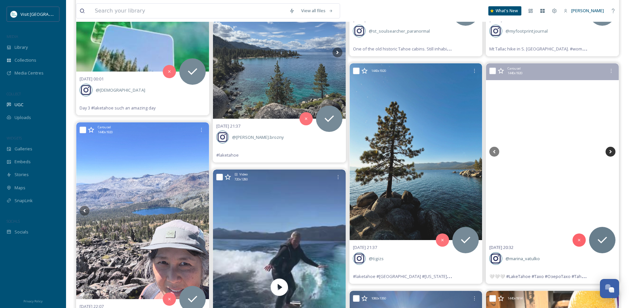
click at [610, 151] on icon at bounding box center [610, 152] width 2 height 4
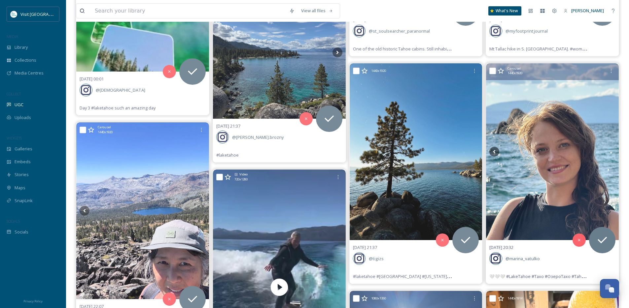
click at [610, 151] on icon at bounding box center [610, 152] width 2 height 4
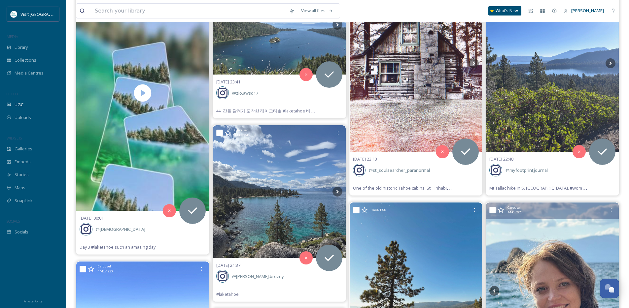
scroll to position [125, 0]
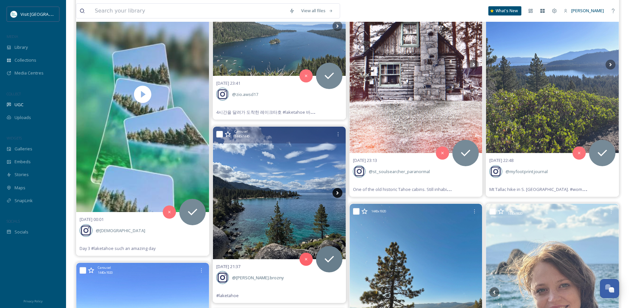
click at [337, 190] on icon at bounding box center [337, 193] width 10 height 10
click at [337, 191] on icon at bounding box center [337, 193] width 10 height 10
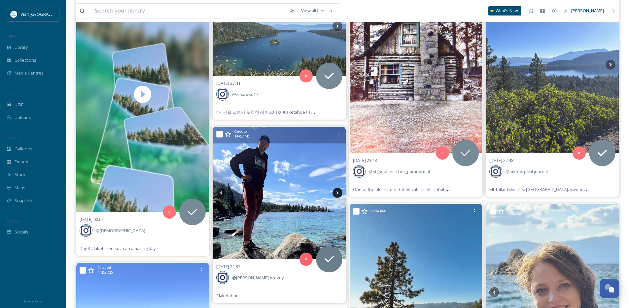
click at [337, 191] on icon at bounding box center [337, 193] width 10 height 10
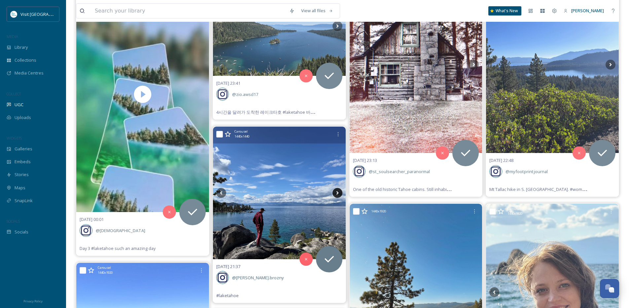
click at [337, 191] on icon at bounding box center [337, 193] width 10 height 10
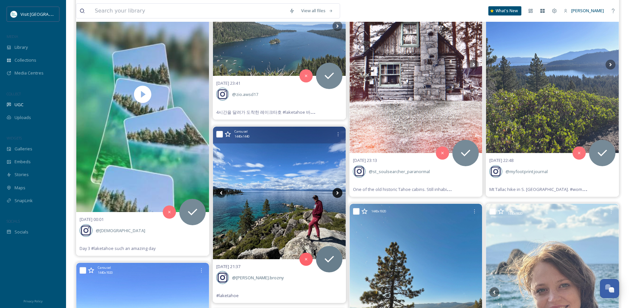
click at [337, 191] on icon at bounding box center [337, 193] width 10 height 10
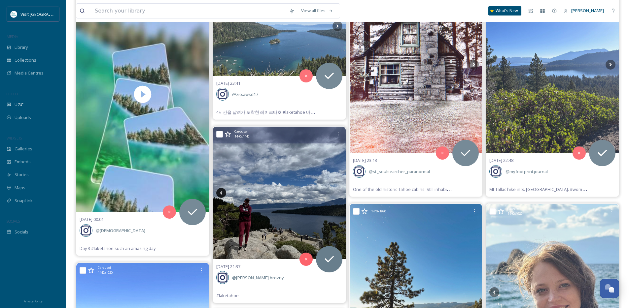
click at [224, 193] on icon at bounding box center [221, 193] width 10 height 10
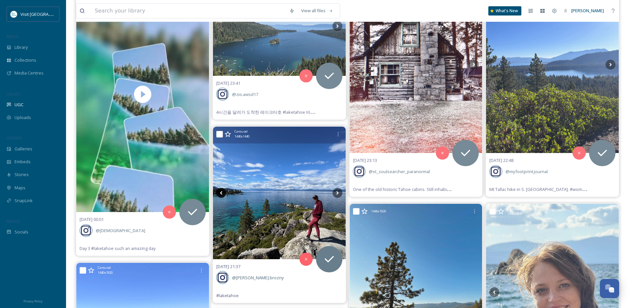
click at [218, 193] on icon at bounding box center [221, 193] width 10 height 10
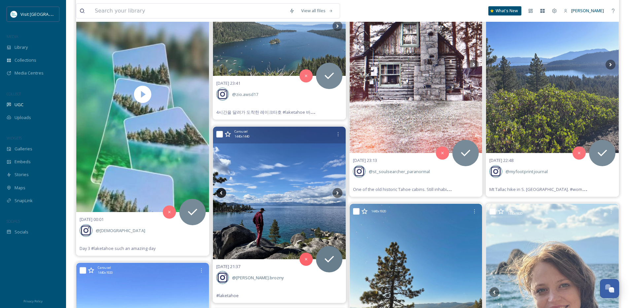
click at [220, 194] on icon at bounding box center [221, 193] width 10 height 10
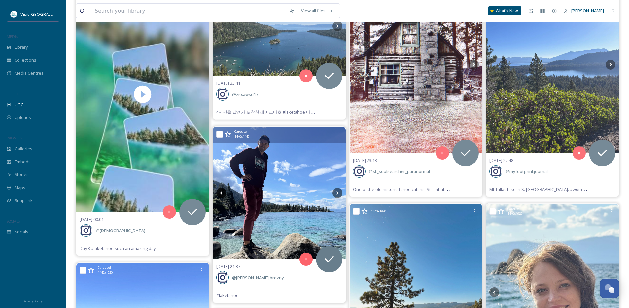
click at [220, 194] on icon at bounding box center [221, 193] width 10 height 10
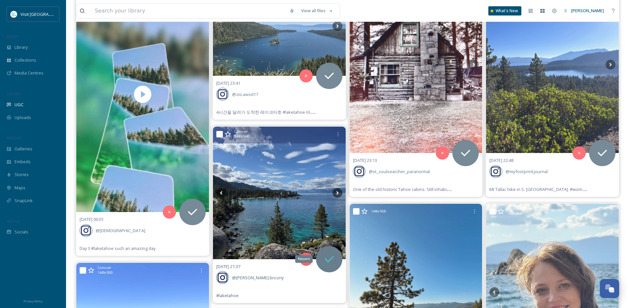
click at [331, 263] on icon at bounding box center [328, 259] width 13 height 13
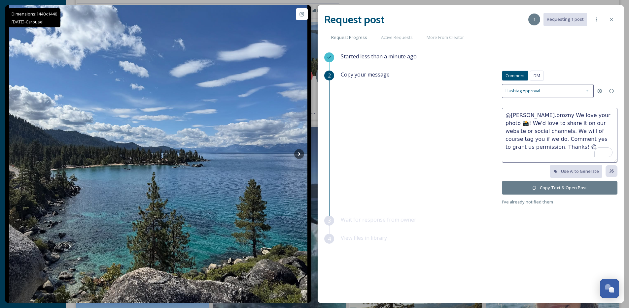
drag, startPoint x: 546, startPoint y: 116, endPoint x: 596, endPoint y: 115, distance: 49.8
click at [596, 115] on textarea "@marek.brozny We love your photo 📸! We'd love to share it on our website or soc…" at bounding box center [559, 135] width 115 height 55
click at [580, 114] on textarea "@marek.brozny Beautiful pics! We'd love to share it on our website or social ch…" at bounding box center [559, 135] width 115 height 55
click at [538, 124] on textarea "@marek.brozny Beautiful pics! If it's ok, we'd love to share it on our website …" at bounding box center [559, 135] width 115 height 55
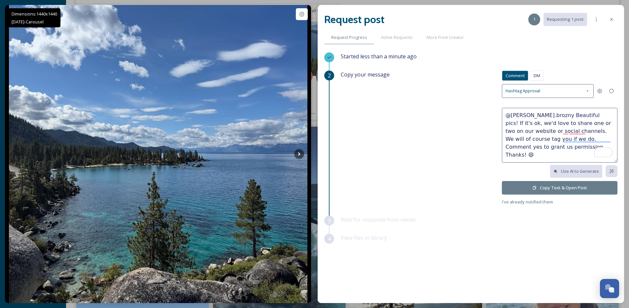
click at [555, 131] on textarea "@marek.brozny Beautiful pics! If it's ok, we'd love to share one or two on our …" at bounding box center [559, 135] width 115 height 55
type textarea "@marek.brozny Beautiful pics! If it's ok, we'd love to share one or two on our …"
click at [540, 188] on button "Copy Text & Open Post" at bounding box center [559, 188] width 115 height 14
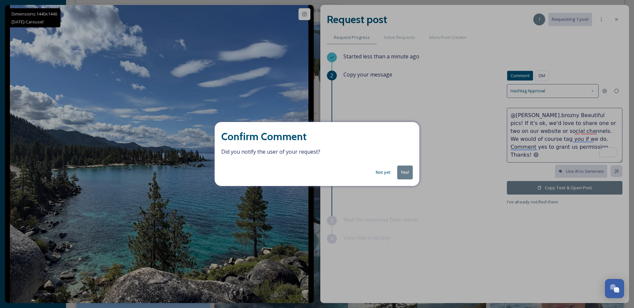
click at [406, 173] on button "Yes!" at bounding box center [405, 173] width 16 height 14
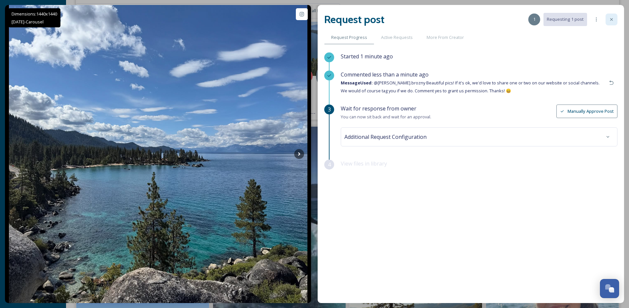
click at [610, 20] on icon at bounding box center [610, 19] width 5 height 5
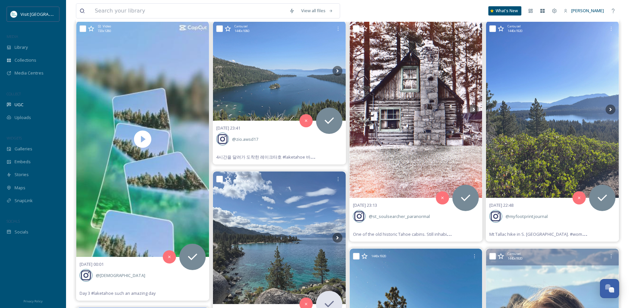
scroll to position [65, 0]
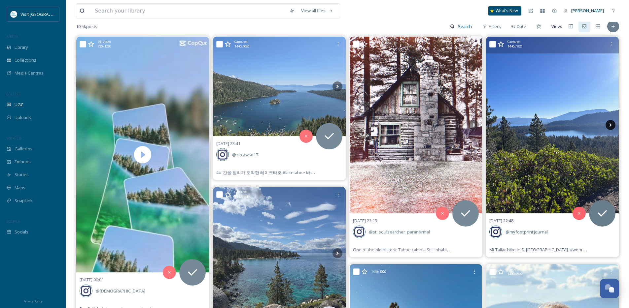
click at [610, 123] on icon at bounding box center [610, 125] width 10 height 10
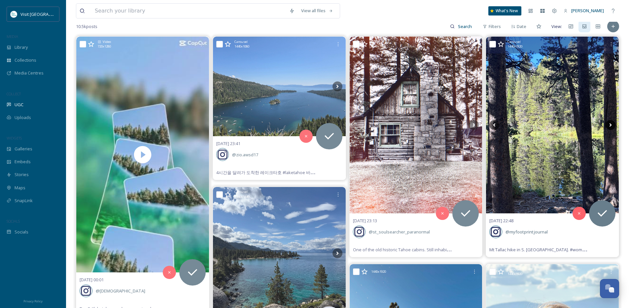
click at [610, 123] on icon at bounding box center [610, 125] width 10 height 10
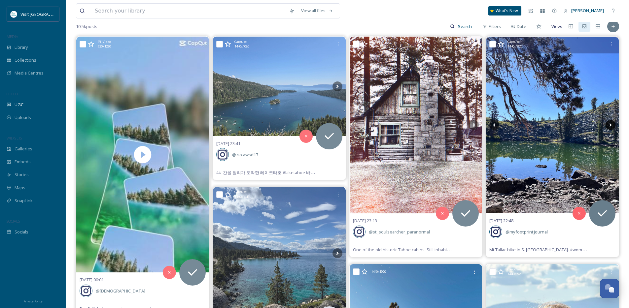
click at [610, 125] on icon at bounding box center [610, 125] width 10 height 10
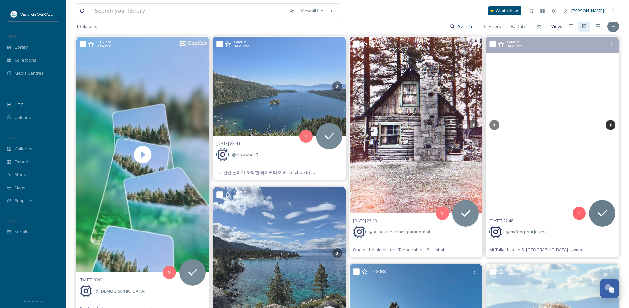
click at [610, 125] on icon at bounding box center [610, 125] width 2 height 4
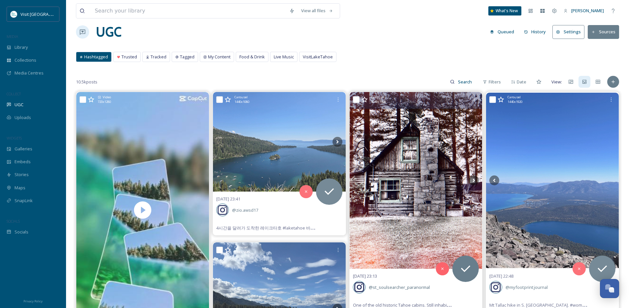
scroll to position [0, 0]
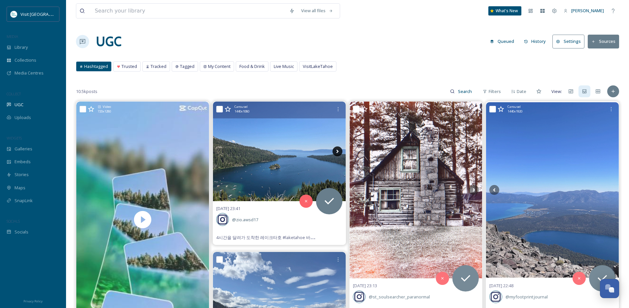
click at [337, 155] on icon at bounding box center [337, 152] width 10 height 10
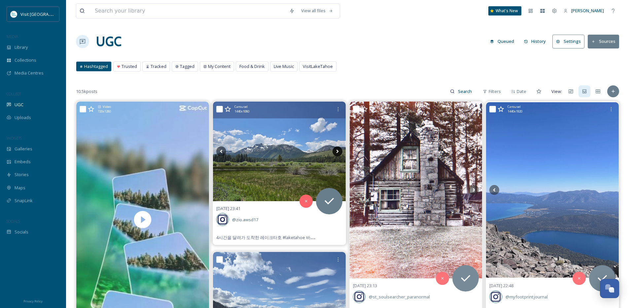
click at [337, 154] on icon at bounding box center [337, 152] width 10 height 10
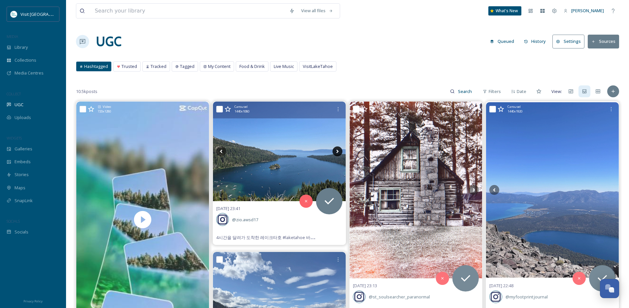
click at [337, 154] on icon at bounding box center [337, 152] width 10 height 10
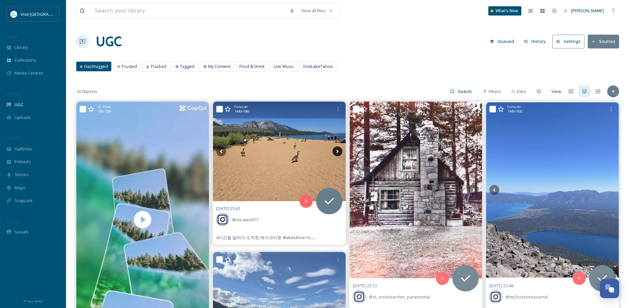
click at [337, 154] on icon at bounding box center [337, 152] width 10 height 10
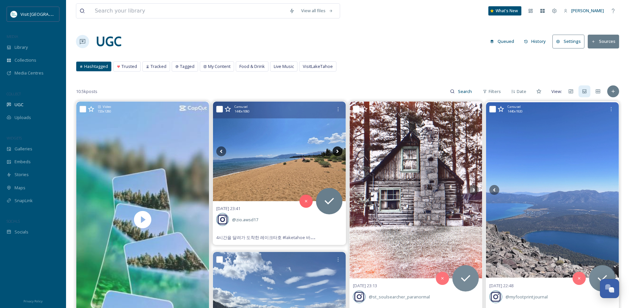
click at [337, 154] on icon at bounding box center [337, 152] width 10 height 10
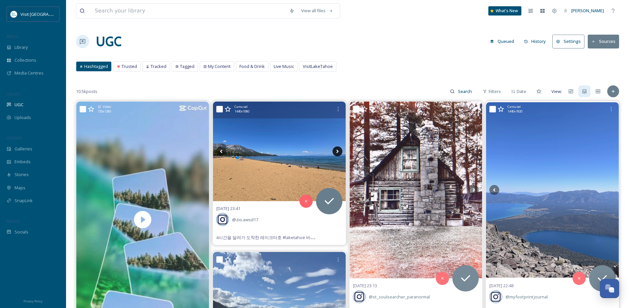
click at [337, 154] on icon at bounding box center [337, 152] width 10 height 10
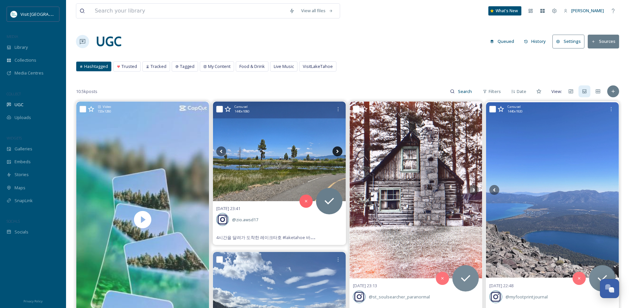
click at [337, 154] on icon at bounding box center [337, 152] width 10 height 10
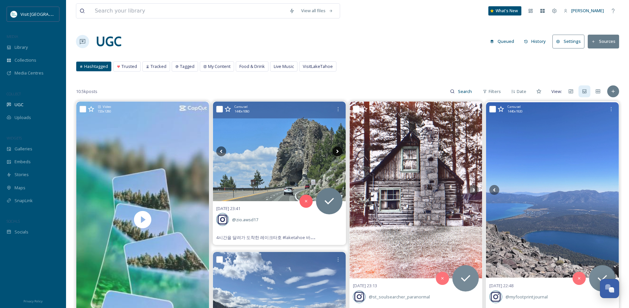
click at [337, 154] on icon at bounding box center [337, 152] width 10 height 10
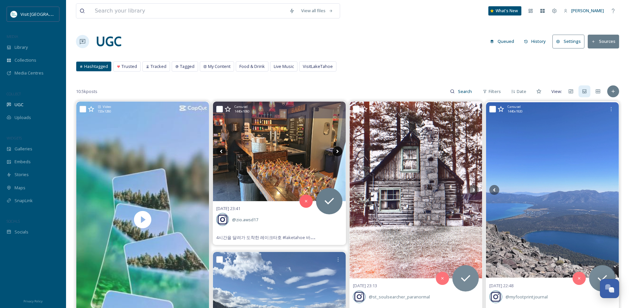
click at [337, 154] on icon at bounding box center [337, 152] width 10 height 10
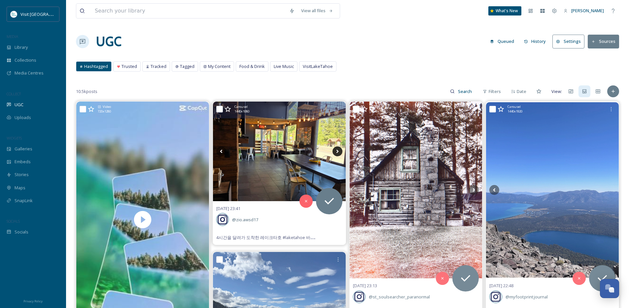
click at [337, 154] on icon at bounding box center [337, 152] width 10 height 10
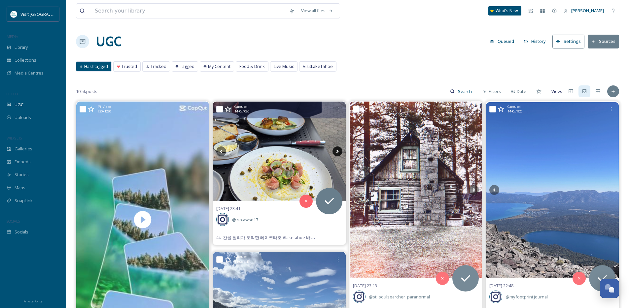
click at [337, 154] on icon at bounding box center [337, 152] width 10 height 10
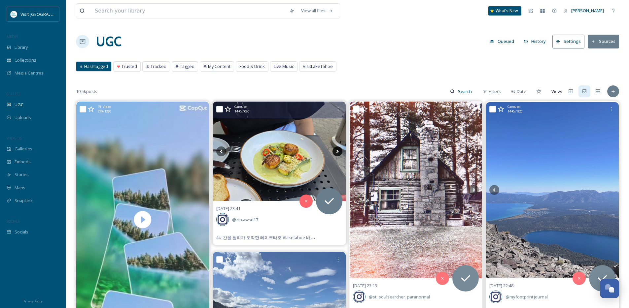
click at [337, 154] on icon at bounding box center [337, 152] width 10 height 10
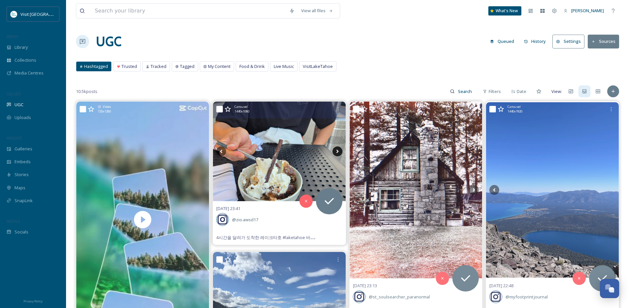
click at [337, 154] on icon at bounding box center [337, 152] width 10 height 10
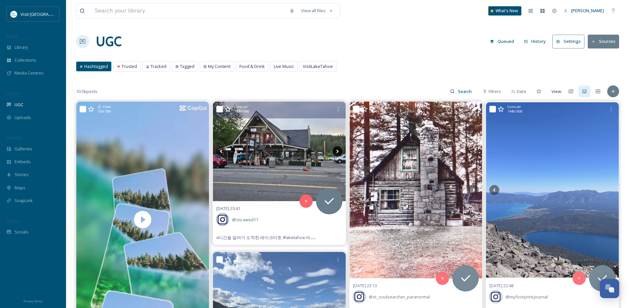
click at [337, 154] on icon at bounding box center [337, 152] width 10 height 10
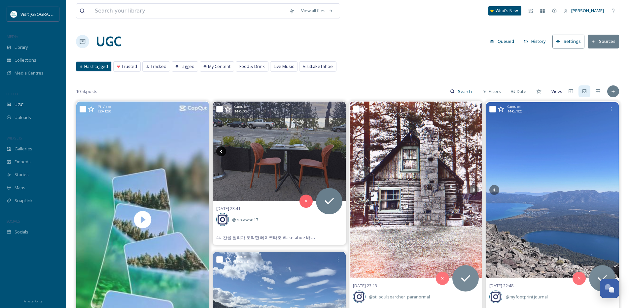
click at [223, 150] on icon at bounding box center [221, 152] width 10 height 10
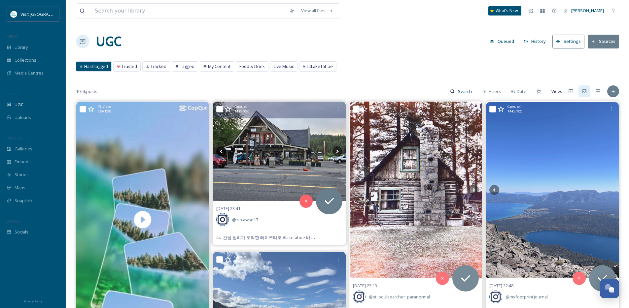
click at [223, 150] on icon at bounding box center [221, 152] width 10 height 10
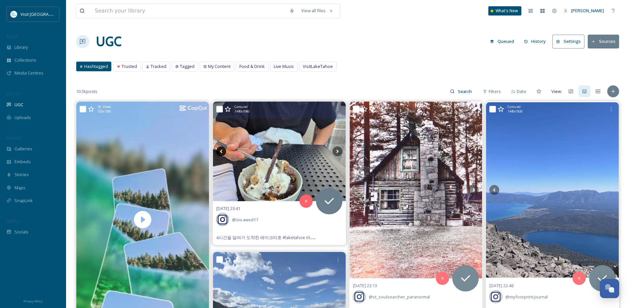
click at [223, 150] on icon at bounding box center [221, 152] width 10 height 10
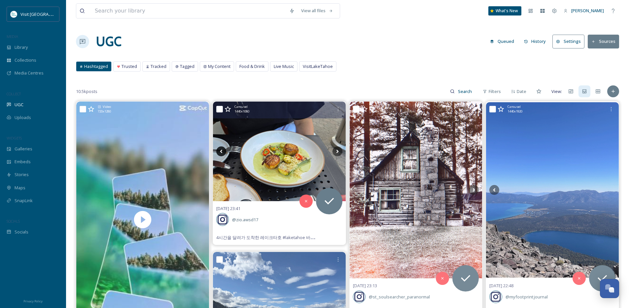
click at [223, 150] on icon at bounding box center [221, 152] width 10 height 10
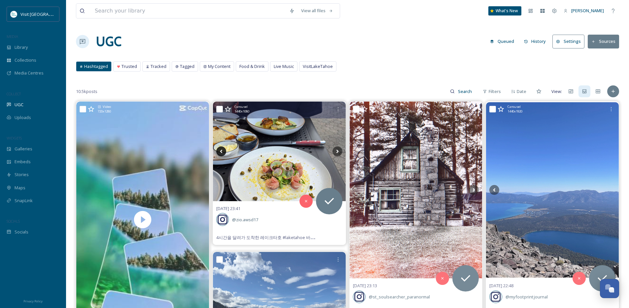
click at [223, 150] on icon at bounding box center [221, 152] width 10 height 10
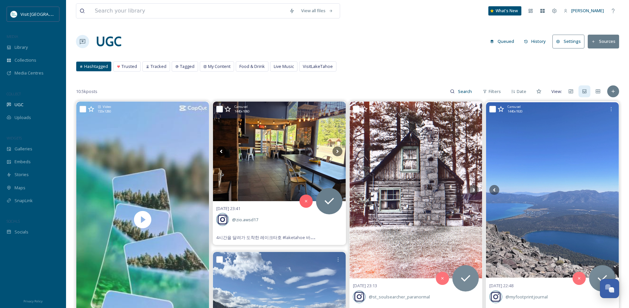
click at [223, 150] on icon at bounding box center [221, 152] width 10 height 10
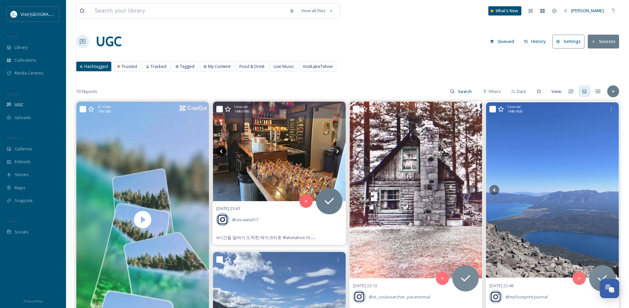
click at [223, 150] on icon at bounding box center [221, 152] width 10 height 10
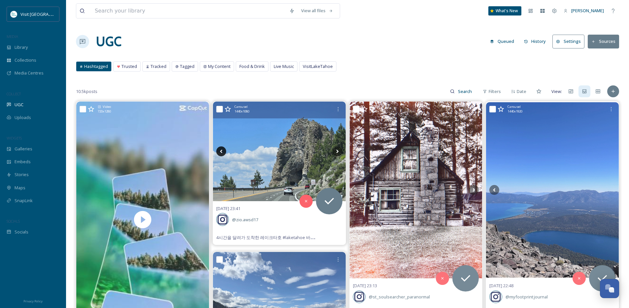
click at [223, 150] on icon at bounding box center [221, 152] width 10 height 10
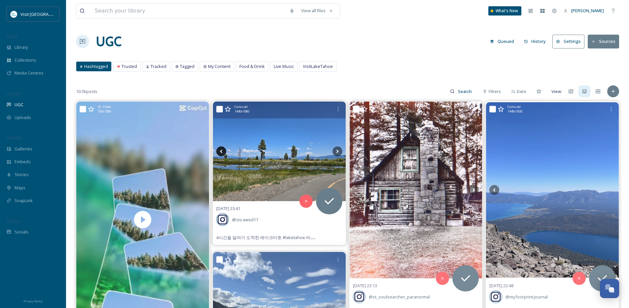
click at [223, 150] on icon at bounding box center [221, 152] width 10 height 10
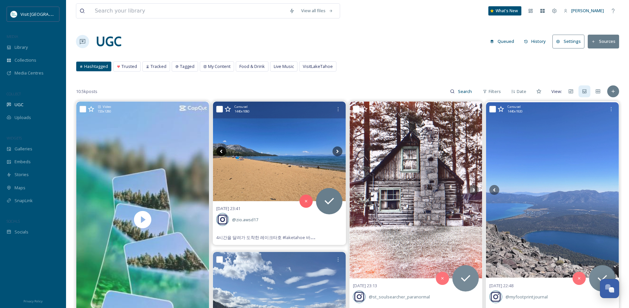
click at [223, 150] on icon at bounding box center [221, 152] width 10 height 10
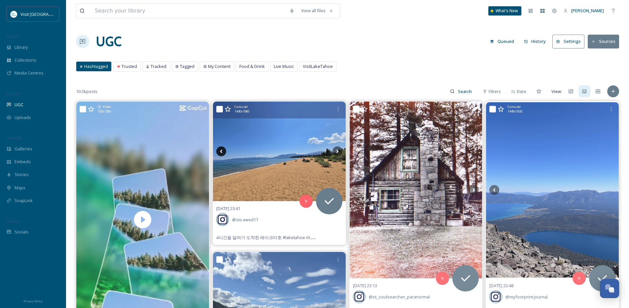
click at [223, 150] on icon at bounding box center [221, 152] width 10 height 10
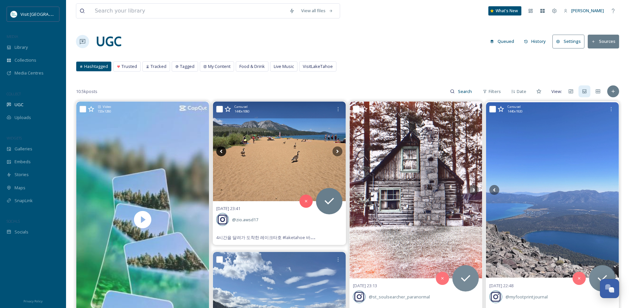
click at [223, 150] on icon at bounding box center [221, 152] width 10 height 10
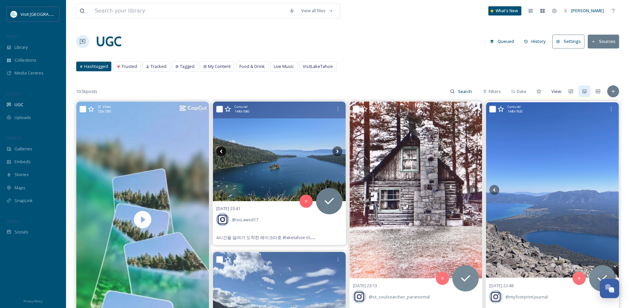
click at [223, 150] on icon at bounding box center [221, 152] width 10 height 10
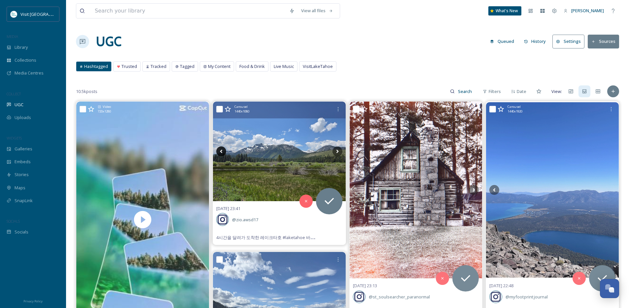
click at [223, 150] on icon at bounding box center [221, 152] width 10 height 10
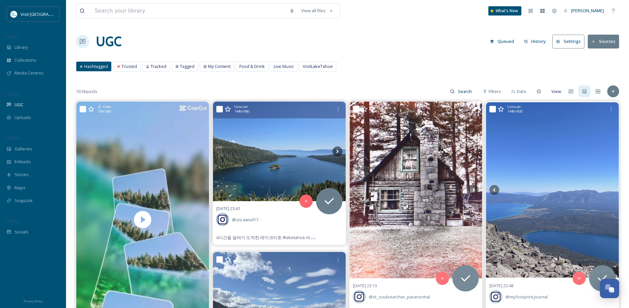
click at [223, 150] on icon at bounding box center [221, 152] width 10 height 10
click at [272, 149] on img at bounding box center [279, 151] width 133 height 99
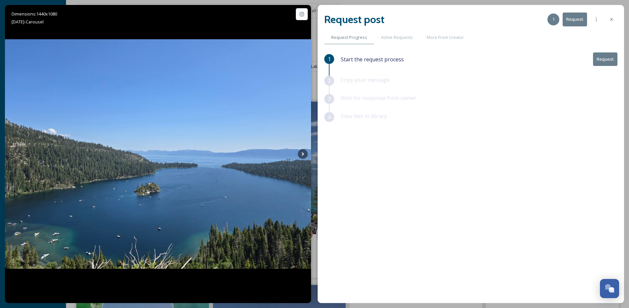
drag, startPoint x: 614, startPoint y: 19, endPoint x: 610, endPoint y: 20, distance: 4.1
click at [614, 20] on div at bounding box center [611, 20] width 12 height 12
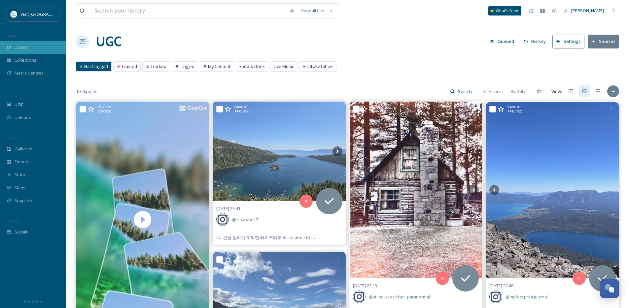
click at [25, 49] on span "Library" at bounding box center [21, 47] width 13 height 6
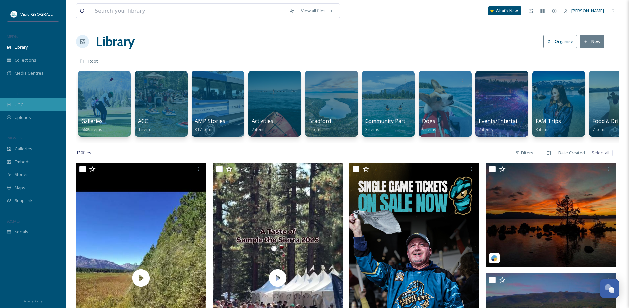
click at [21, 103] on span "UGC" at bounding box center [19, 105] width 9 height 6
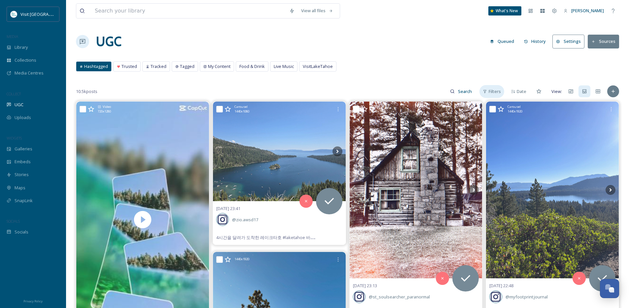
click at [489, 92] on span "Filters" at bounding box center [494, 91] width 12 height 6
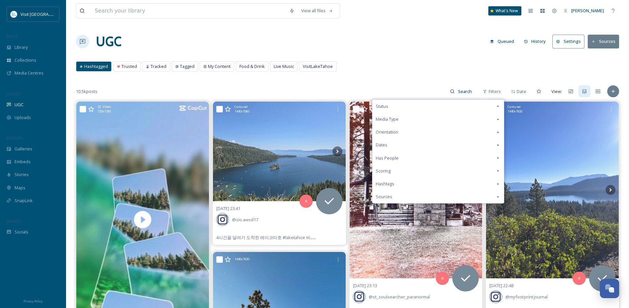
click at [477, 104] on div "Status" at bounding box center [437, 106] width 131 height 13
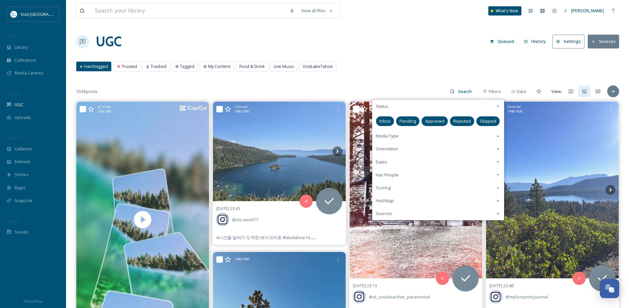
click at [409, 123] on span "Pending" at bounding box center [407, 121] width 16 height 6
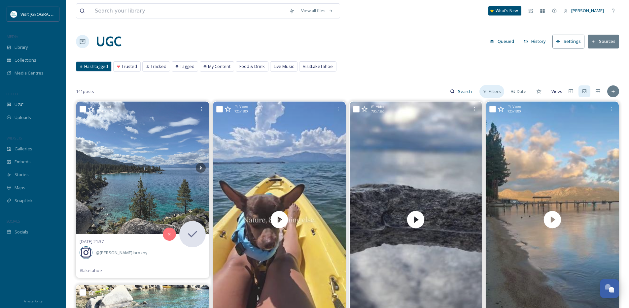
click at [498, 93] on span "Filters" at bounding box center [494, 91] width 12 height 6
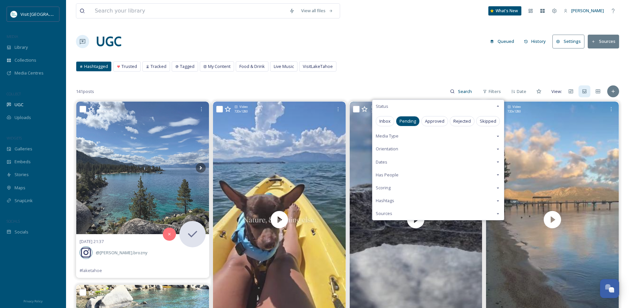
click at [500, 107] on icon at bounding box center [497, 106] width 5 height 5
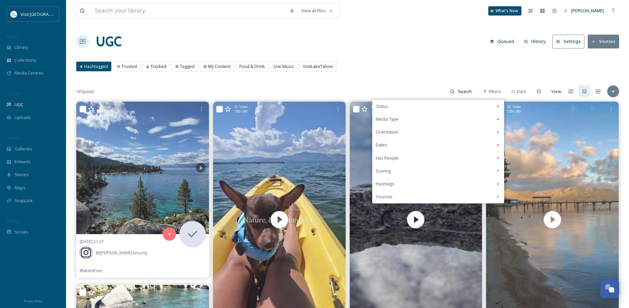
click at [497, 104] on icon at bounding box center [497, 106] width 5 height 5
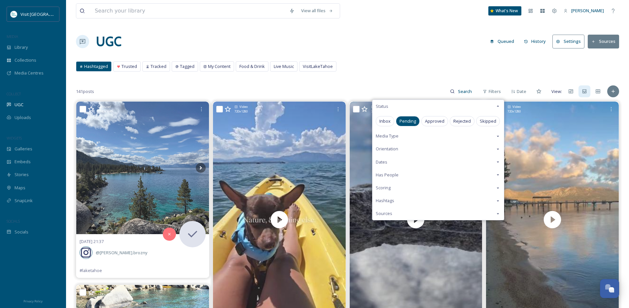
click at [240, 85] on div "141 posts Filters Status Inbox Pending Approved Rejected Skipped Media Type Ori…" at bounding box center [347, 91] width 543 height 13
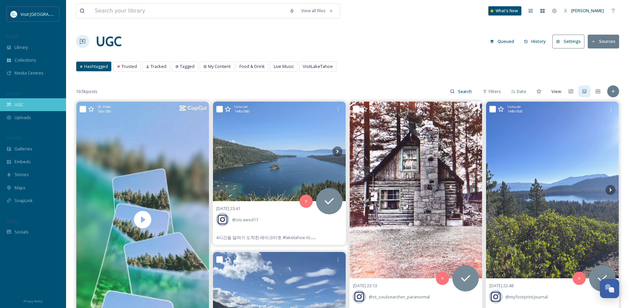
scroll to position [1965, 0]
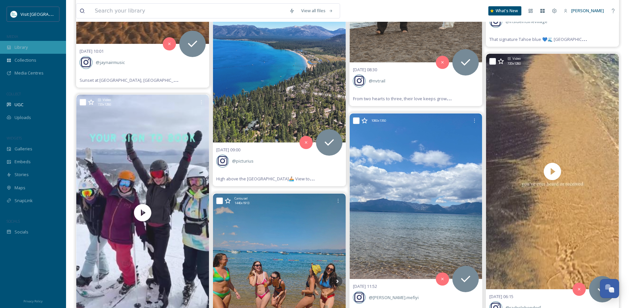
click at [37, 44] on div "Library" at bounding box center [33, 47] width 66 height 13
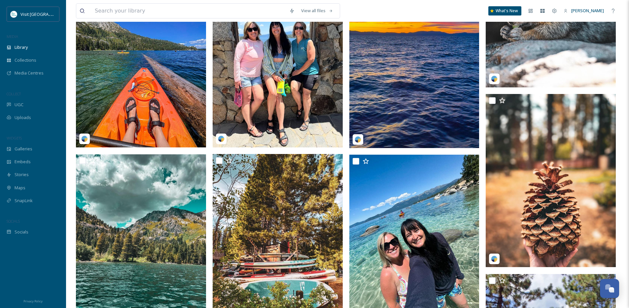
scroll to position [1320, 0]
